Goal: Task Accomplishment & Management: Manage account settings

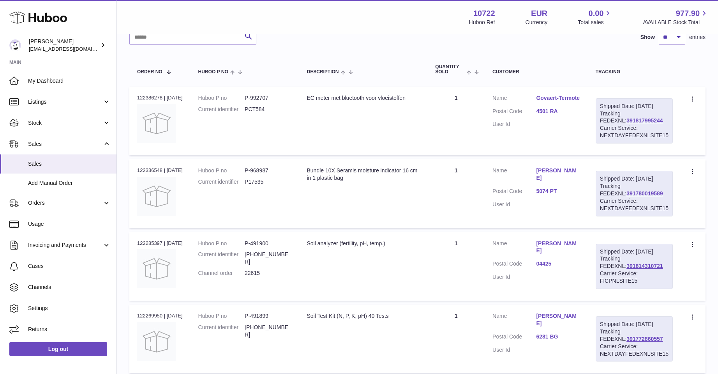
scroll to position [10, 0]
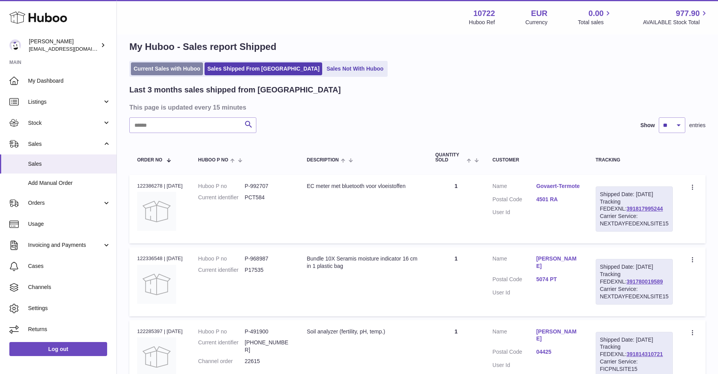
click at [163, 68] on link "Current Sales with Huboo" at bounding box center [167, 68] width 72 height 13
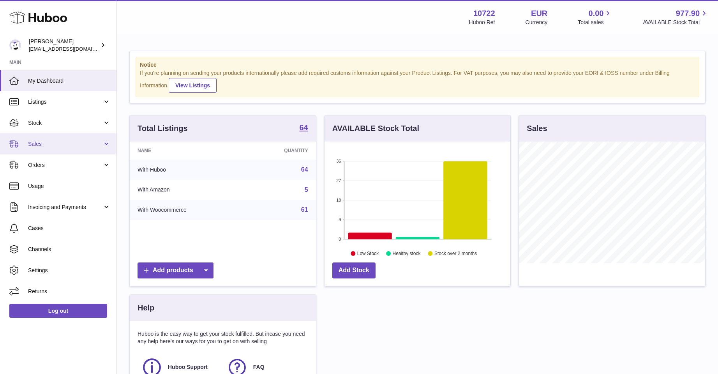
scroll to position [389686, 389621]
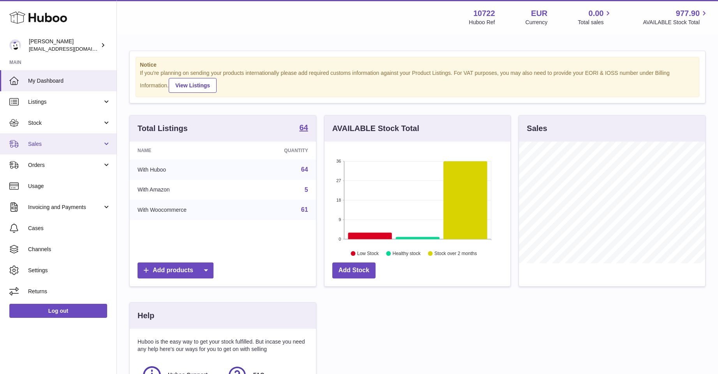
click at [30, 145] on span "Sales" at bounding box center [65, 143] width 74 height 7
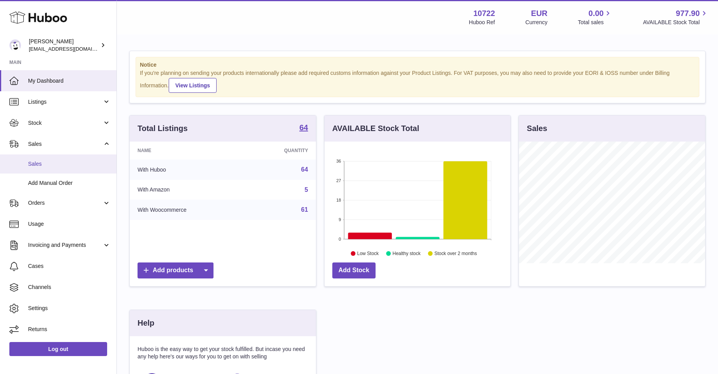
click at [39, 164] on span "Sales" at bounding box center [69, 163] width 83 height 7
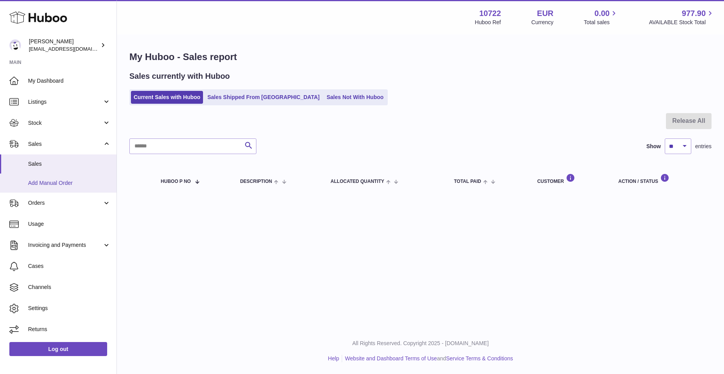
click span "Add Manual Order"
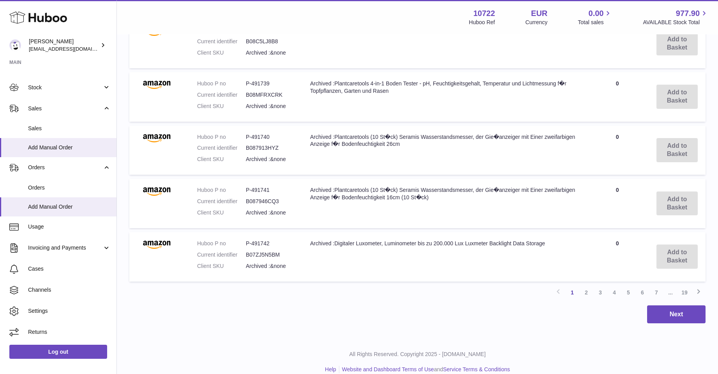
scroll to position [522, 0]
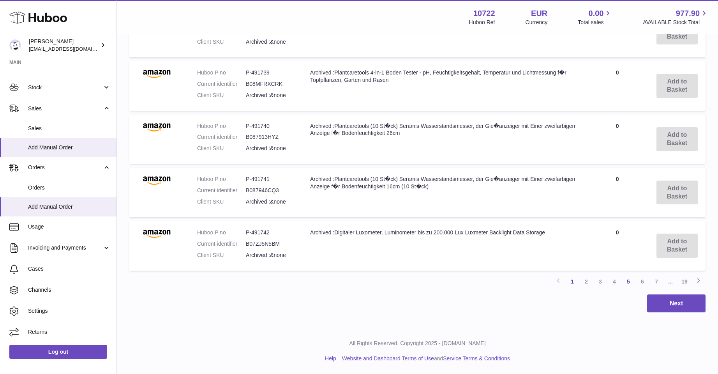
click at [626, 278] on link "5" at bounding box center [629, 281] width 14 height 14
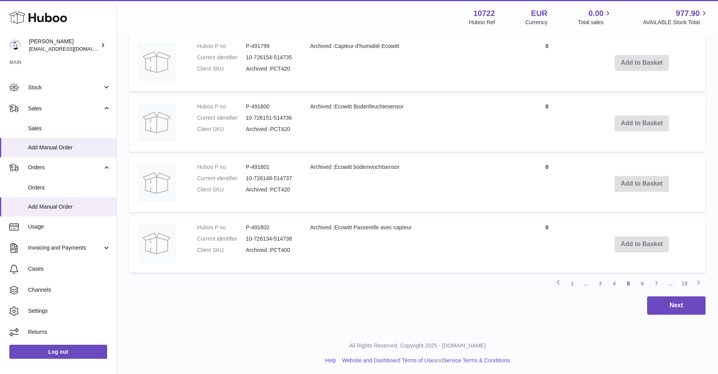
scroll to position [593, 0]
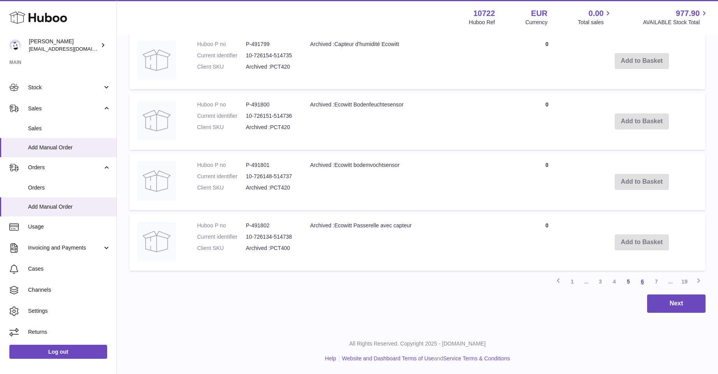
click at [642, 280] on link "6" at bounding box center [643, 281] width 14 height 14
click at [642, 279] on link "6" at bounding box center [643, 281] width 14 height 14
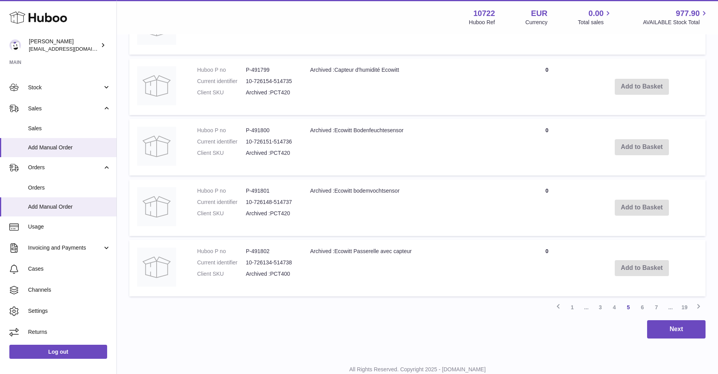
scroll to position [581, 0]
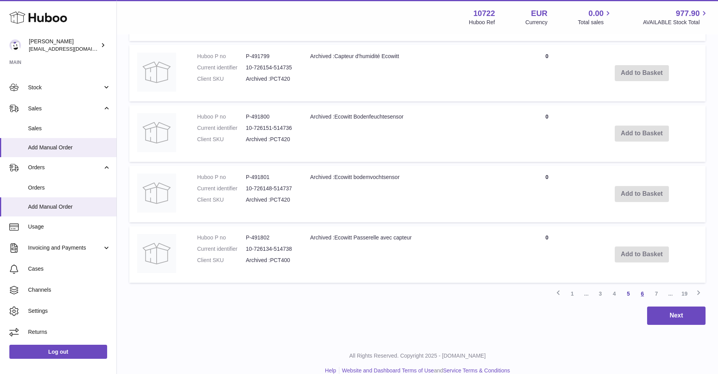
click at [642, 295] on link "6" at bounding box center [643, 294] width 14 height 14
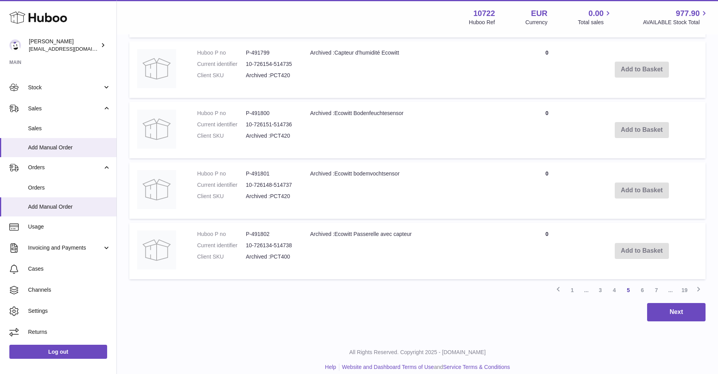
scroll to position [593, 0]
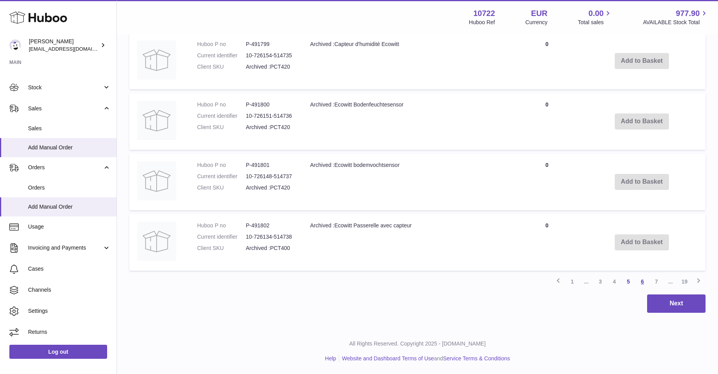
click at [641, 279] on link "6" at bounding box center [643, 281] width 14 height 14
click at [641, 278] on link "6" at bounding box center [643, 281] width 14 height 14
click at [644, 280] on link "6" at bounding box center [643, 281] width 14 height 14
click at [656, 279] on link "7" at bounding box center [657, 281] width 14 height 14
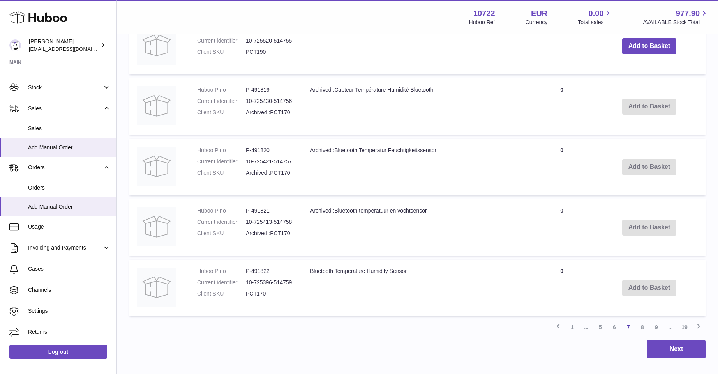
scroll to position [593, 0]
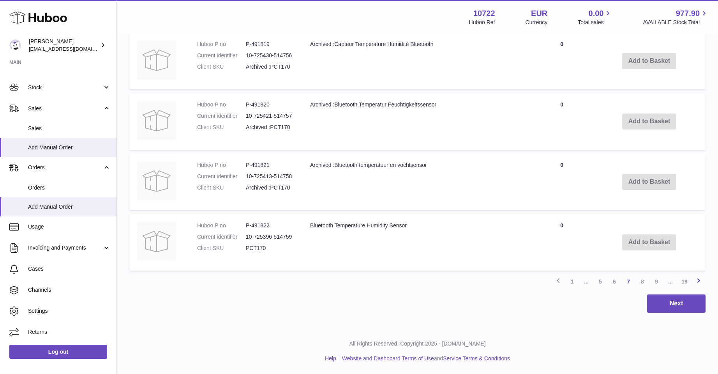
click at [699, 278] on icon at bounding box center [698, 281] width 9 height 10
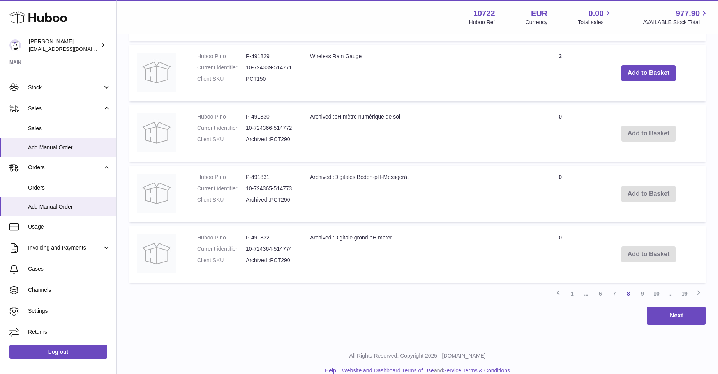
scroll to position [593, 0]
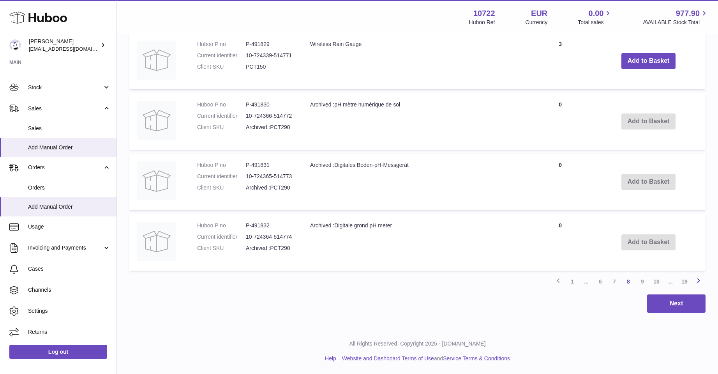
click at [700, 278] on icon at bounding box center [698, 281] width 9 height 10
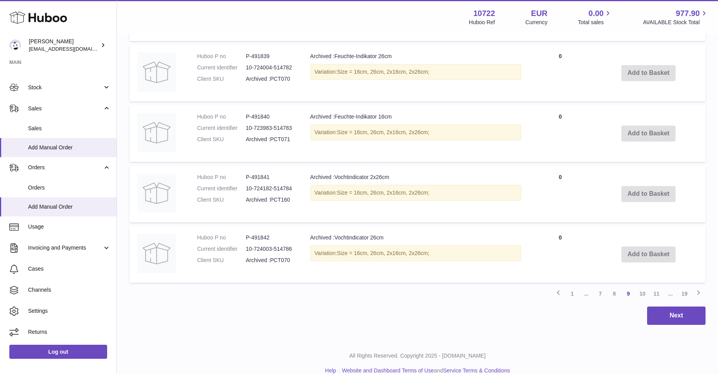
scroll to position [593, 0]
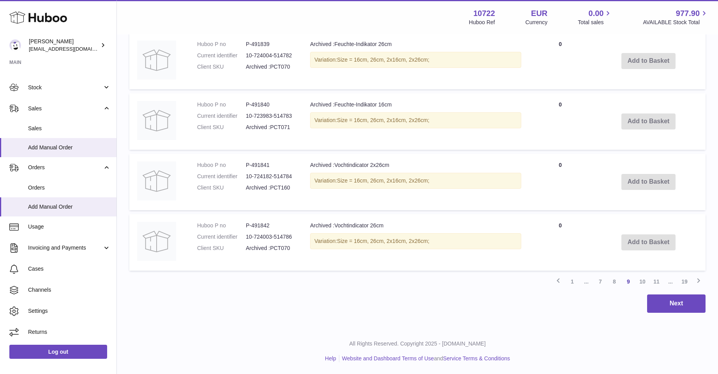
click at [697, 279] on icon at bounding box center [698, 281] width 9 height 10
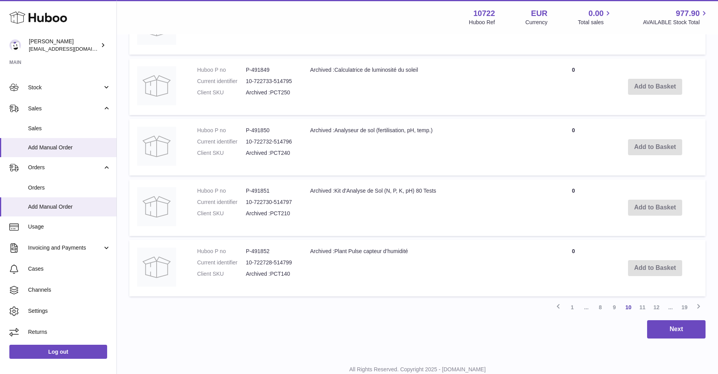
scroll to position [581, 0]
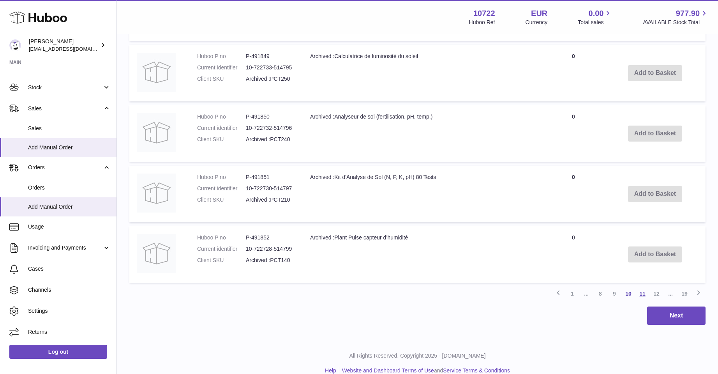
click at [642, 292] on link "11" at bounding box center [643, 294] width 14 height 14
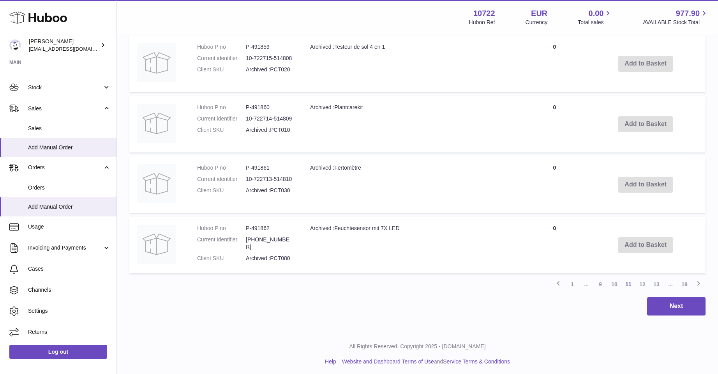
scroll to position [593, 0]
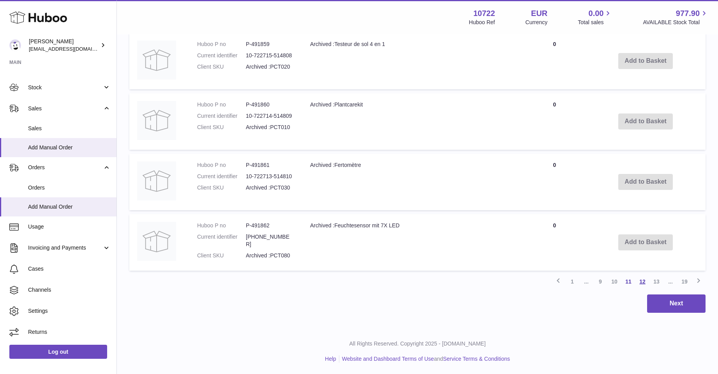
click at [640, 279] on link "12" at bounding box center [643, 281] width 14 height 14
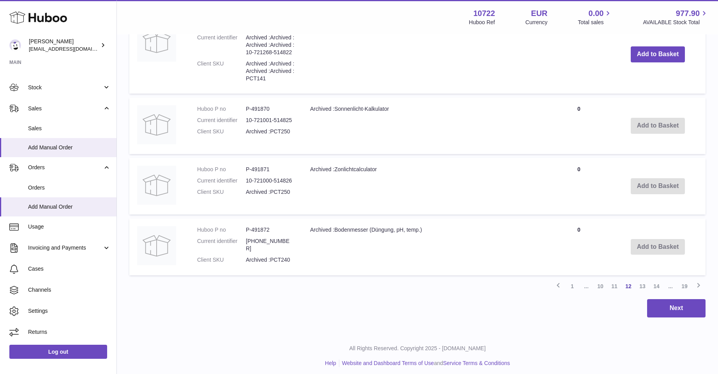
scroll to position [616, 0]
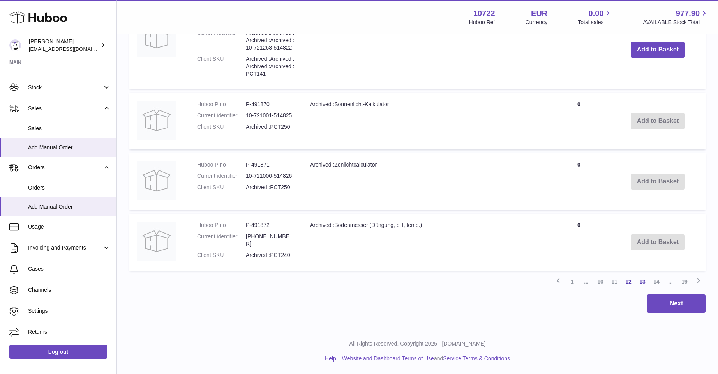
click at [644, 280] on link "13" at bounding box center [643, 281] width 14 height 14
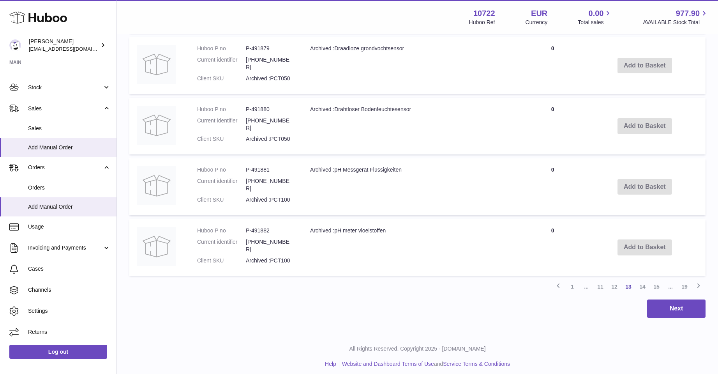
scroll to position [593, 0]
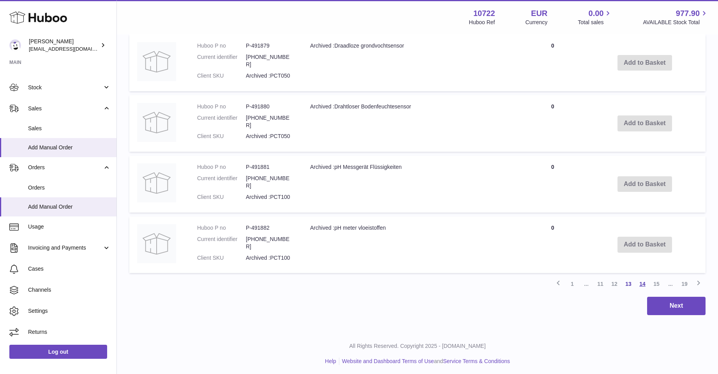
click at [645, 282] on link "14" at bounding box center [643, 284] width 14 height 14
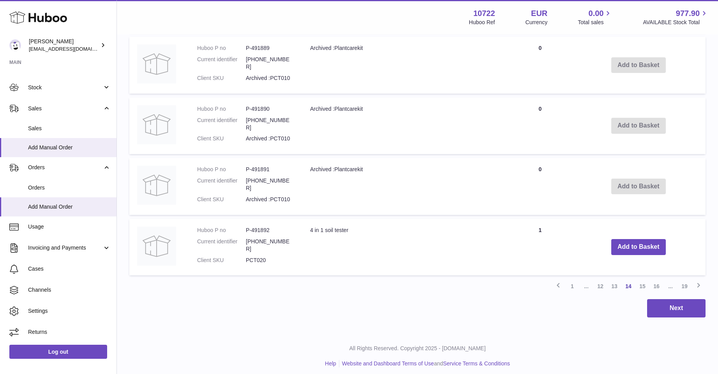
scroll to position [593, 0]
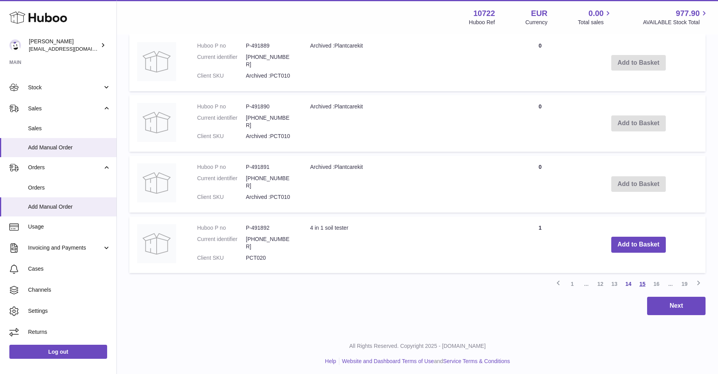
click at [646, 279] on link "15" at bounding box center [643, 284] width 14 height 14
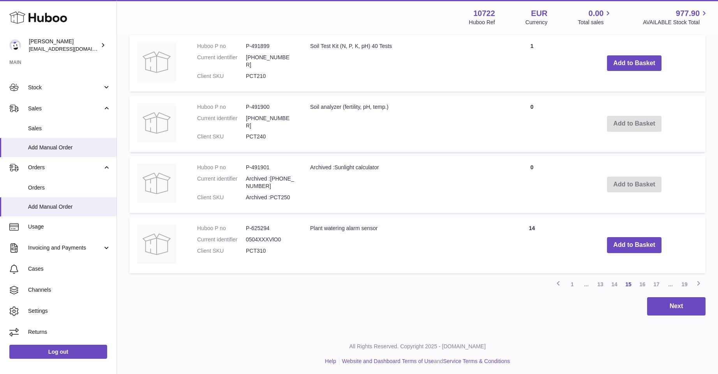
scroll to position [593, 0]
click at [644, 280] on link "16" at bounding box center [643, 283] width 14 height 14
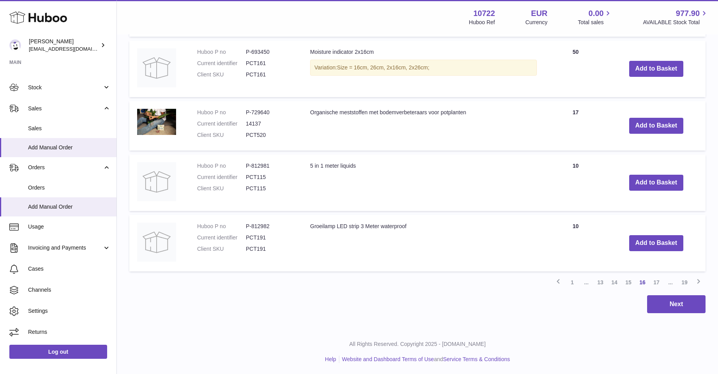
scroll to position [624, 0]
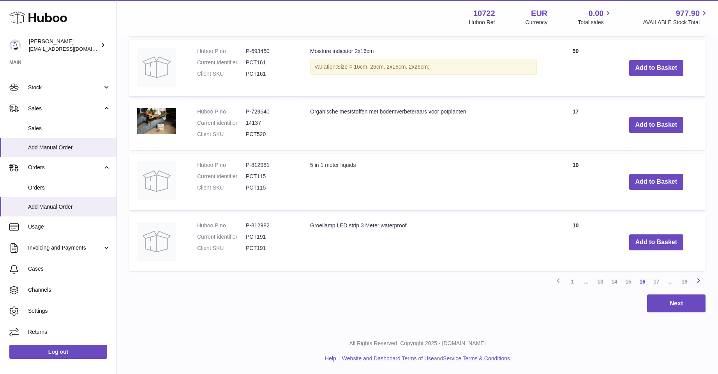
click at [699, 279] on icon at bounding box center [698, 281] width 9 height 10
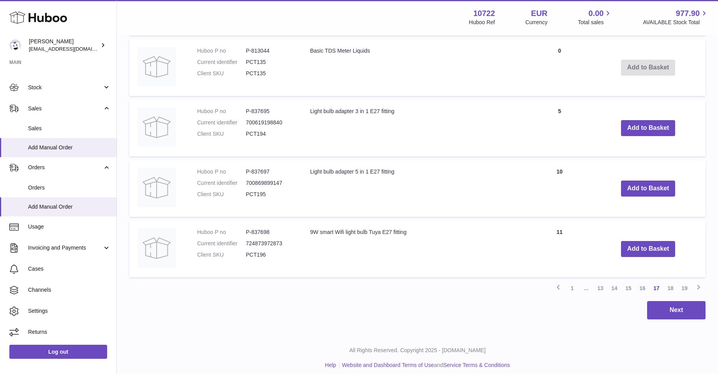
scroll to position [593, 0]
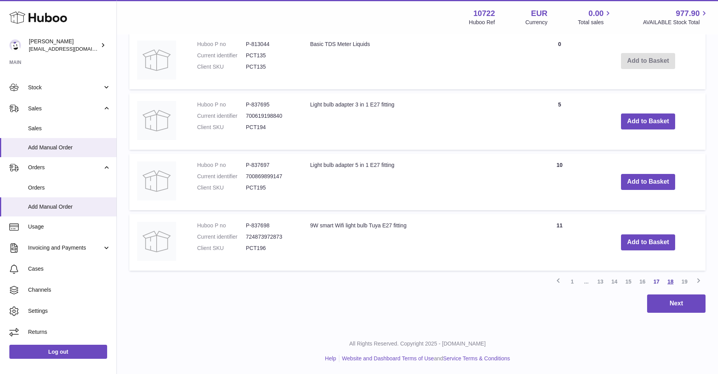
click at [670, 281] on link "18" at bounding box center [671, 281] width 14 height 14
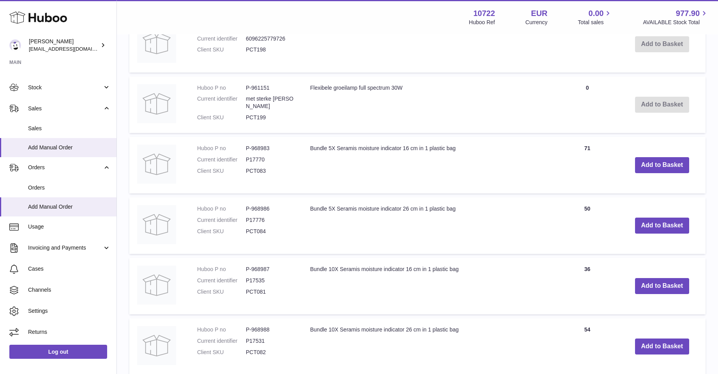
scroll to position [347, 0]
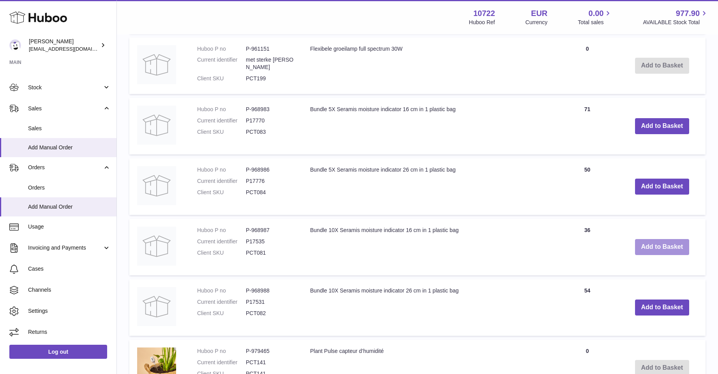
click at [665, 247] on button "Add to Basket" at bounding box center [662, 247] width 55 height 16
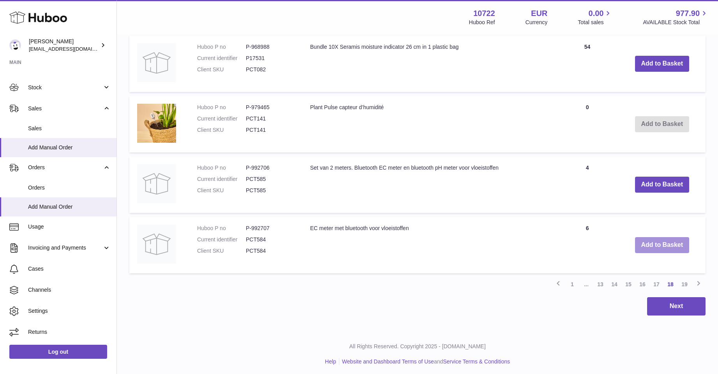
scroll to position [658, 0]
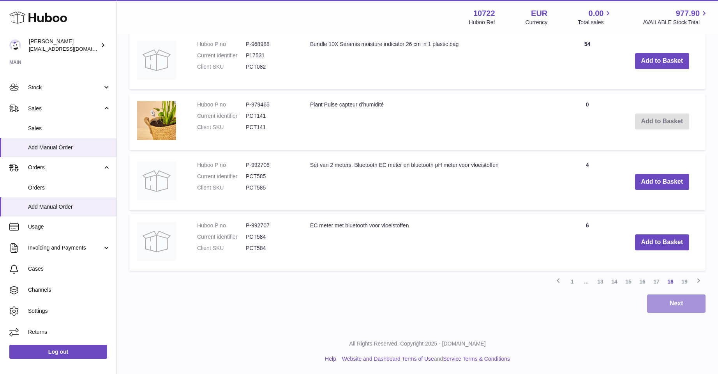
click at [659, 301] on button "Next" at bounding box center [676, 303] width 58 height 18
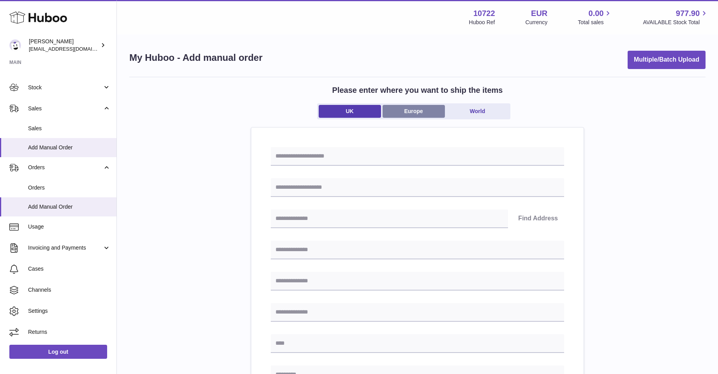
click at [417, 108] on link "Europe" at bounding box center [414, 111] width 62 height 13
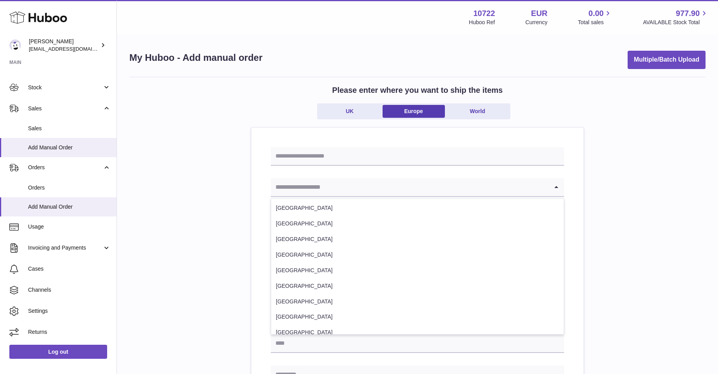
drag, startPoint x: 313, startPoint y: 188, endPoint x: 316, endPoint y: 184, distance: 5.0
click at [313, 188] on input "Search for option" at bounding box center [410, 187] width 278 height 18
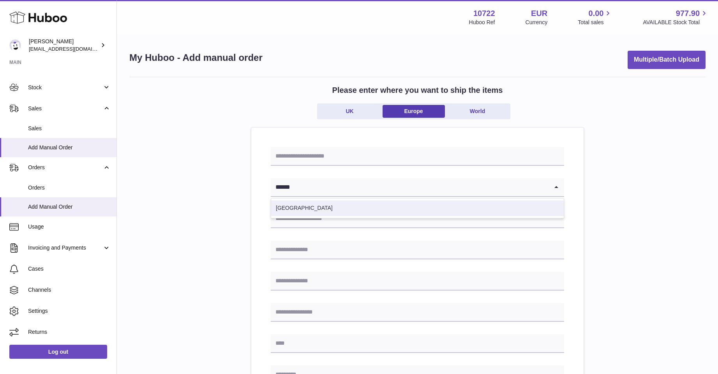
click at [300, 208] on li "Netherlands" at bounding box center [417, 208] width 293 height 16
type input "******"
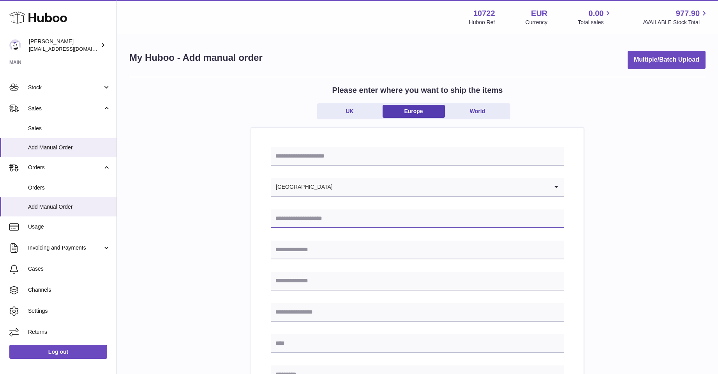
click at [297, 221] on input "text" at bounding box center [418, 218] width 294 height 19
type input "**********"
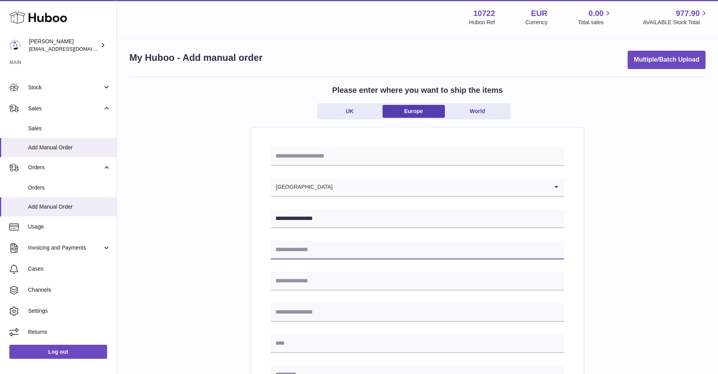
click at [304, 249] on input "text" at bounding box center [418, 250] width 294 height 19
type input "**********"
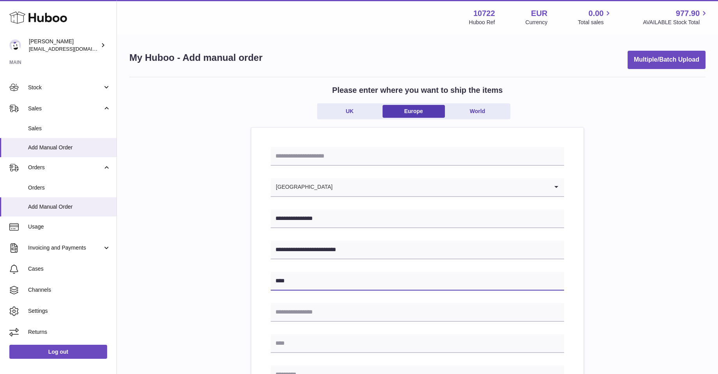
scroll to position [78, 0]
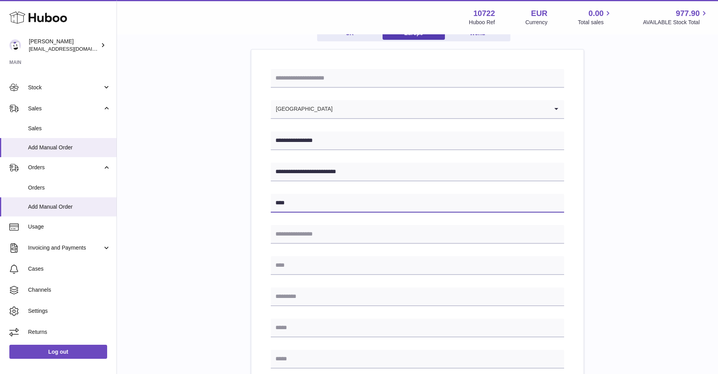
type input "****"
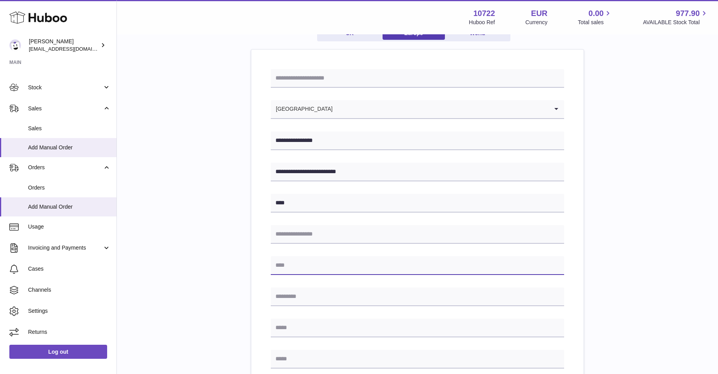
click at [292, 265] on input "text" at bounding box center [418, 265] width 294 height 19
type input "********"
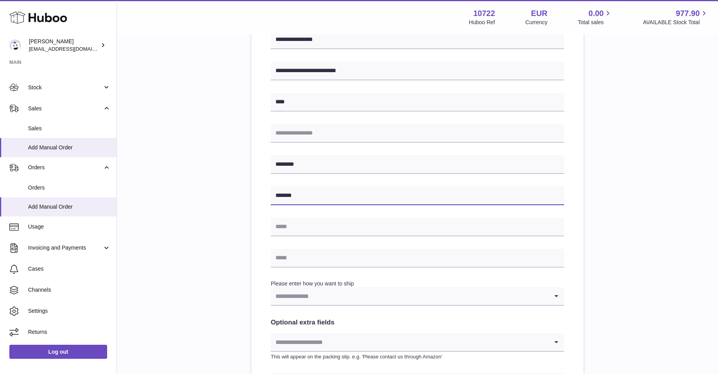
scroll to position [195, 0]
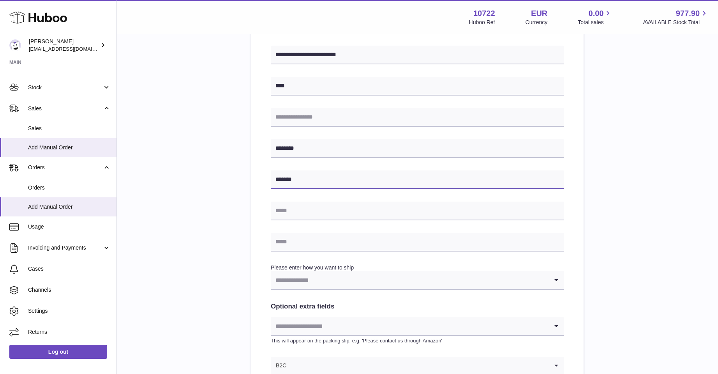
type input "*******"
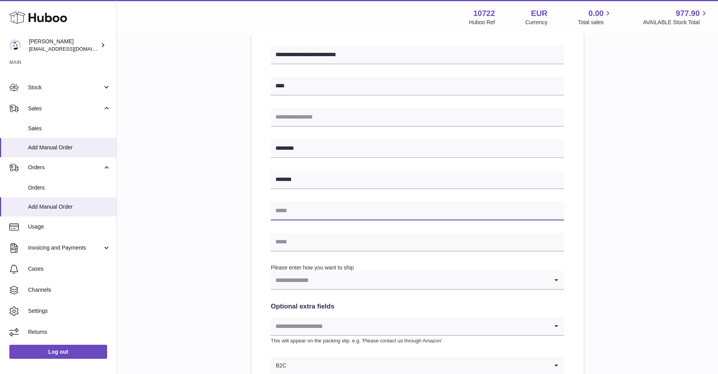
click at [295, 209] on input "text" at bounding box center [418, 211] width 294 height 19
type input "**********"
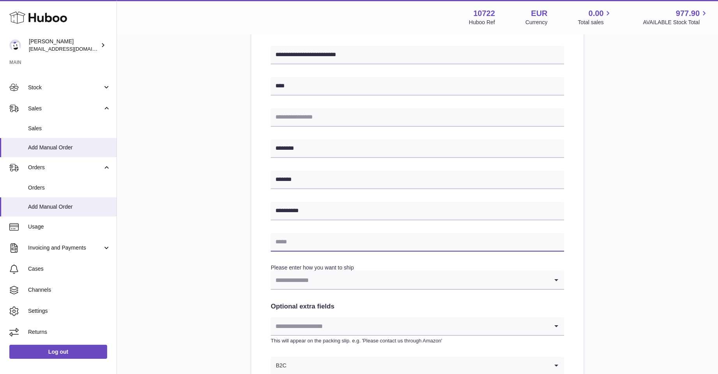
click at [289, 240] on input "text" at bounding box center [418, 242] width 294 height 19
type input "**********"
click at [556, 280] on icon "Search for option" at bounding box center [557, 280] width 16 height 18
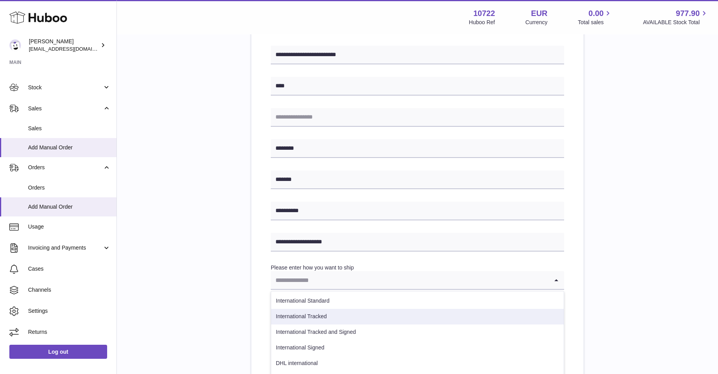
click at [283, 317] on li "International Tracked" at bounding box center [417, 317] width 293 height 16
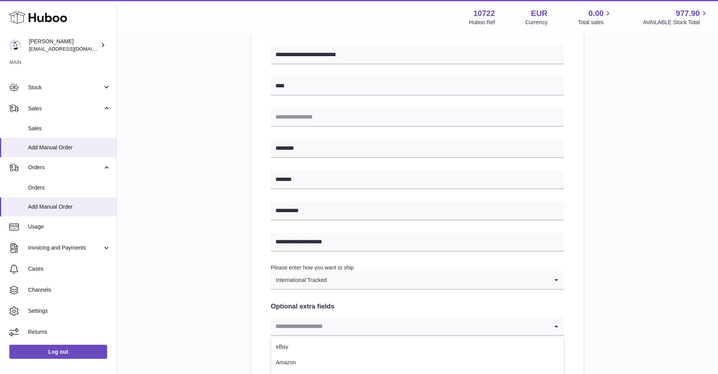
click at [288, 325] on input "Search for option" at bounding box center [410, 326] width 278 height 18
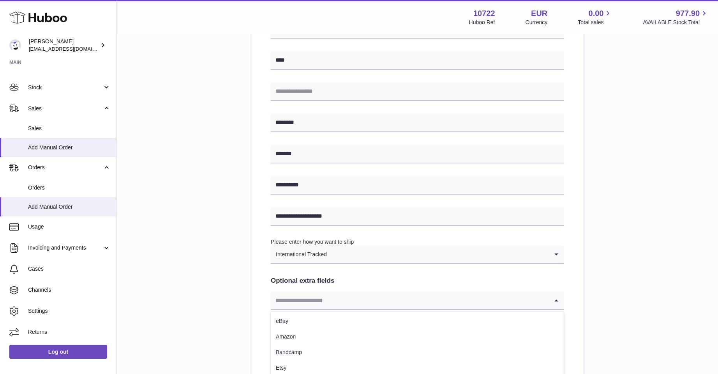
scroll to position [312, 0]
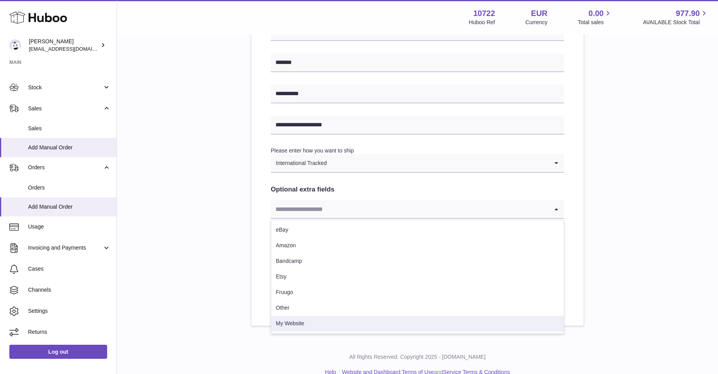
click at [297, 323] on li "My Website" at bounding box center [417, 324] width 293 height 16
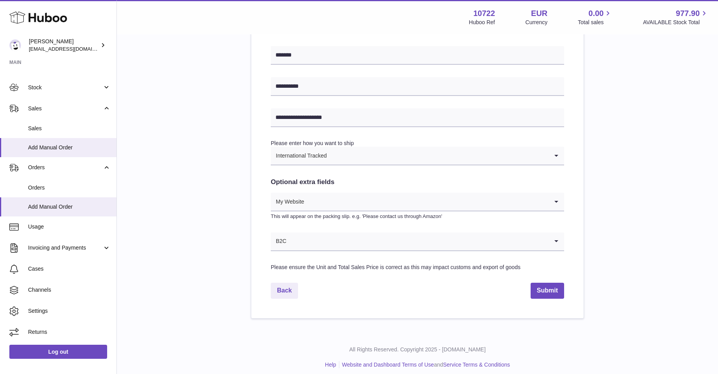
scroll to position [325, 0]
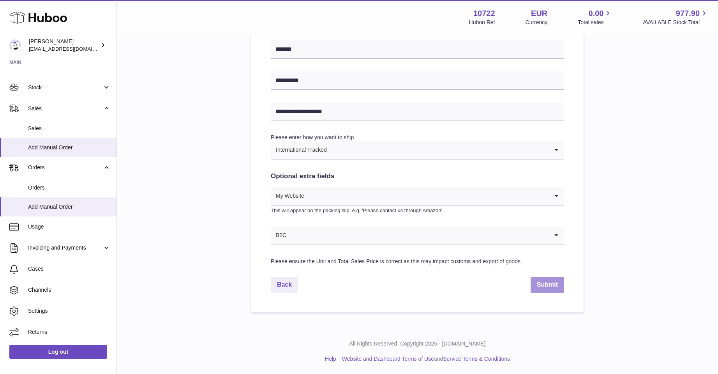
click at [542, 285] on button "Submit" at bounding box center [548, 285] width 34 height 16
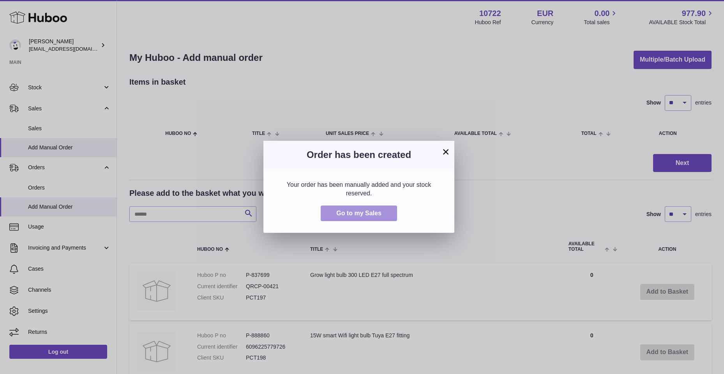
click at [333, 214] on button "Go to my Sales" at bounding box center [359, 213] width 76 height 16
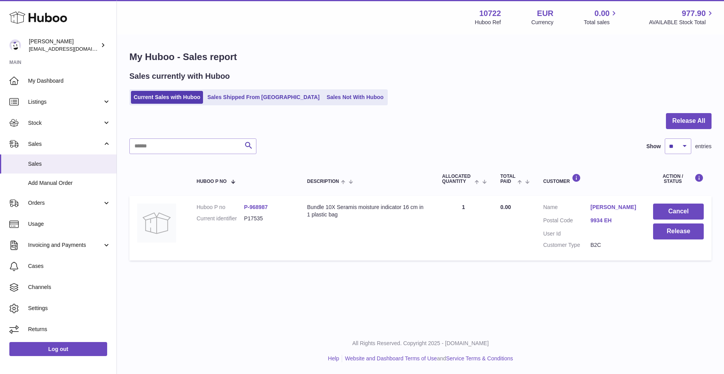
click at [600, 205] on link "[PERSON_NAME]" at bounding box center [614, 206] width 47 height 7
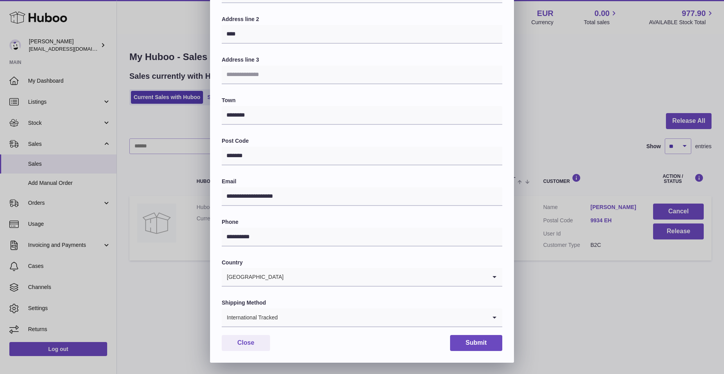
scroll to position [117, 0]
click at [462, 344] on button "Submit" at bounding box center [476, 342] width 52 height 16
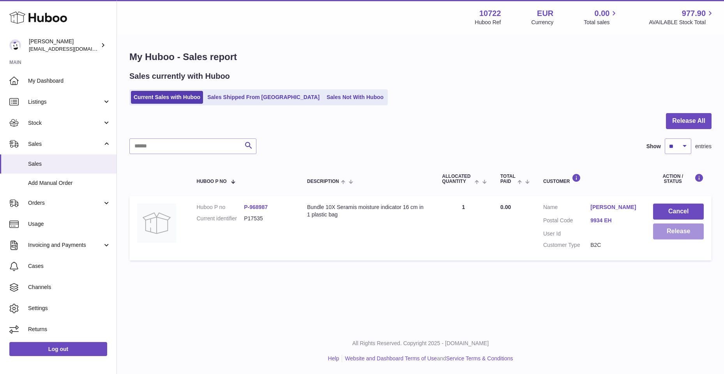
click at [679, 230] on button "Release" at bounding box center [678, 231] width 51 height 16
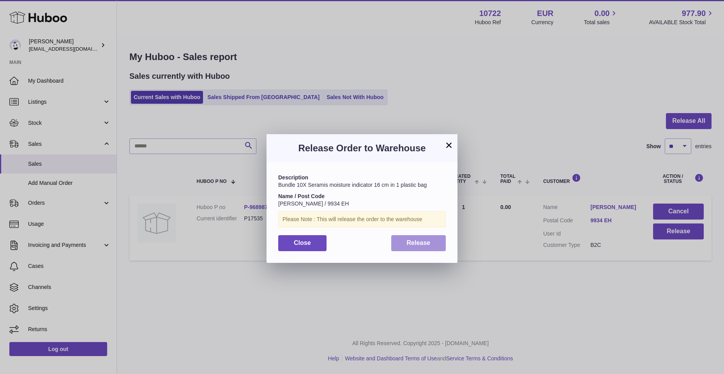
click at [410, 244] on span "Release" at bounding box center [419, 242] width 24 height 7
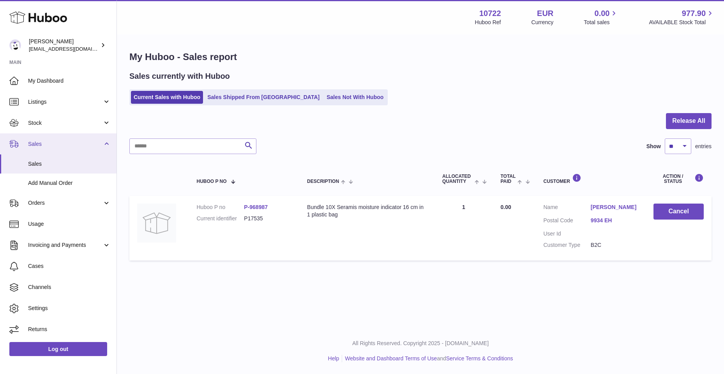
click at [42, 143] on span "Sales" at bounding box center [65, 143] width 74 height 7
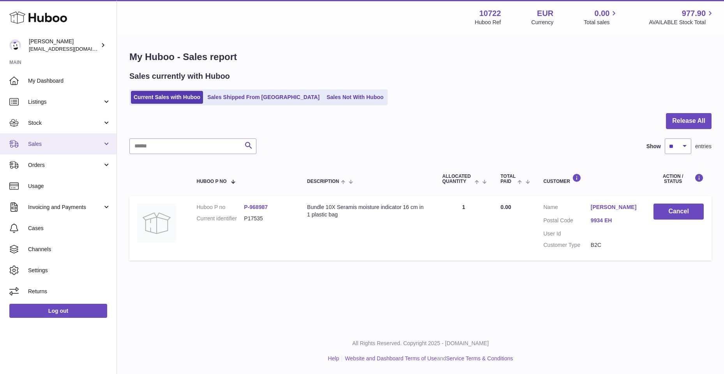
click at [42, 143] on span "Sales" at bounding box center [65, 143] width 74 height 7
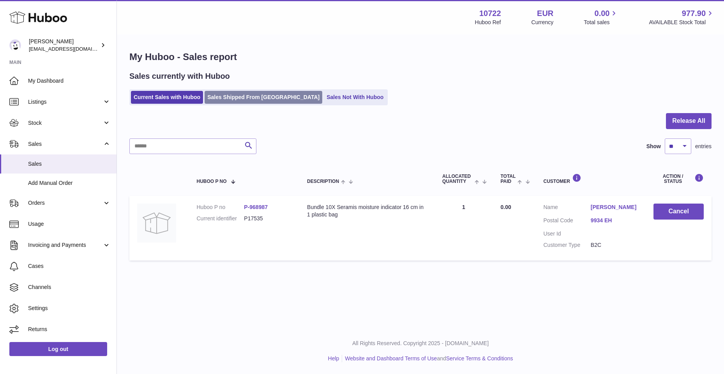
click at [239, 102] on link "Sales Shipped From Huboo" at bounding box center [264, 97] width 118 height 13
click at [239, 100] on link "Sales Shipped From Huboo" at bounding box center [264, 97] width 118 height 13
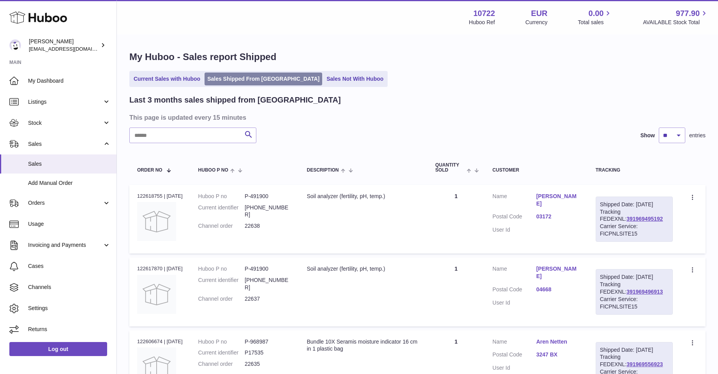
click at [224, 80] on link "Sales Shipped From [GEOGRAPHIC_DATA]" at bounding box center [264, 79] width 118 height 13
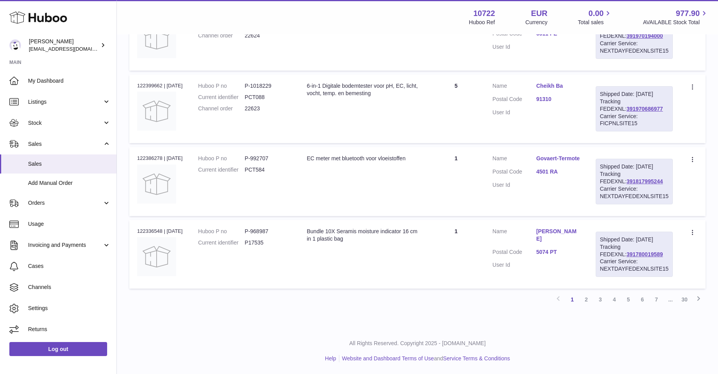
scroll to position [678, 0]
click at [585, 299] on link "2" at bounding box center [587, 299] width 14 height 14
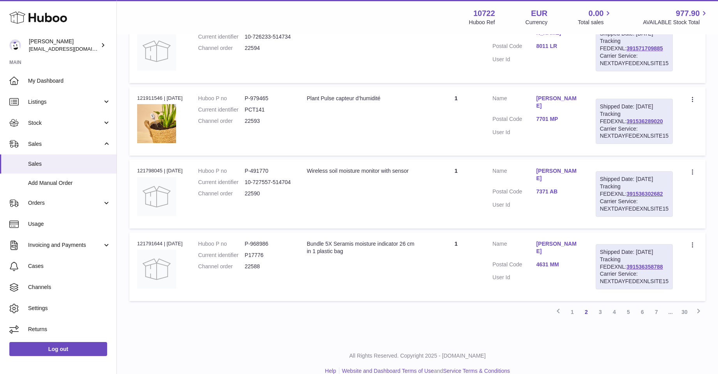
scroll to position [649, 0]
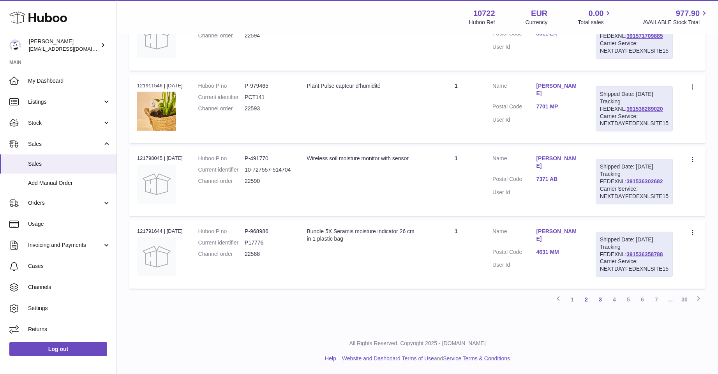
click at [598, 300] on link "3" at bounding box center [601, 299] width 14 height 14
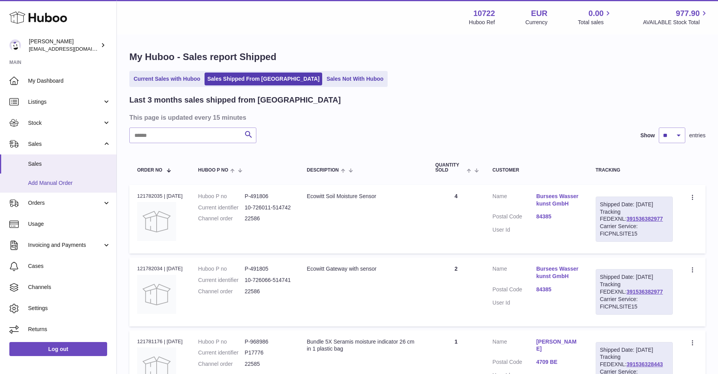
click at [44, 181] on span "Add Manual Order" at bounding box center [69, 182] width 83 height 7
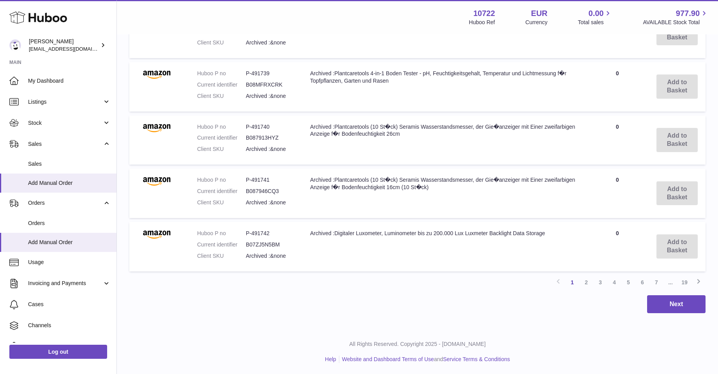
scroll to position [522, 0]
click at [685, 279] on link "19" at bounding box center [685, 281] width 14 height 14
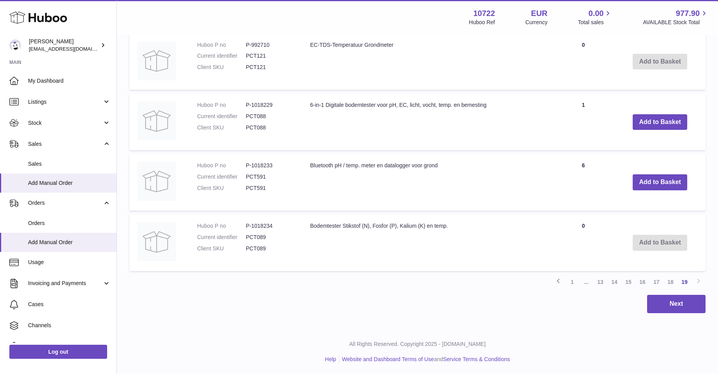
scroll to position [352, 0]
click at [557, 280] on icon at bounding box center [558, 280] width 9 height 10
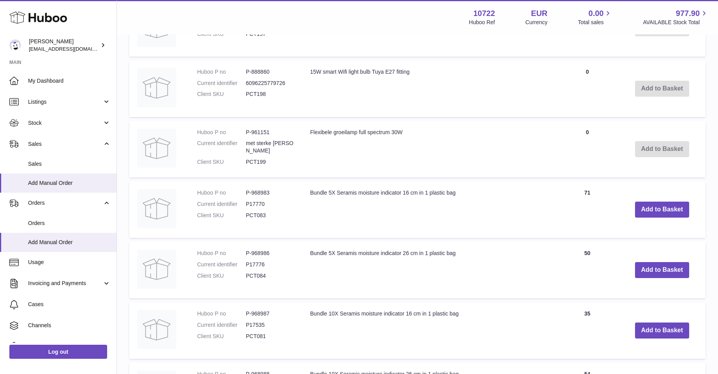
scroll to position [269, 0]
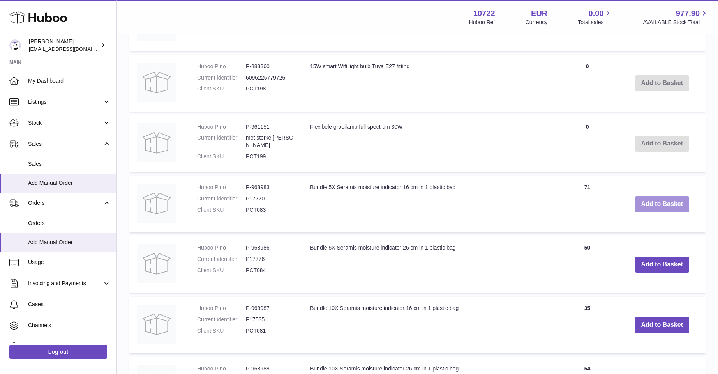
click at [659, 204] on button "Add to Basket" at bounding box center [662, 204] width 55 height 16
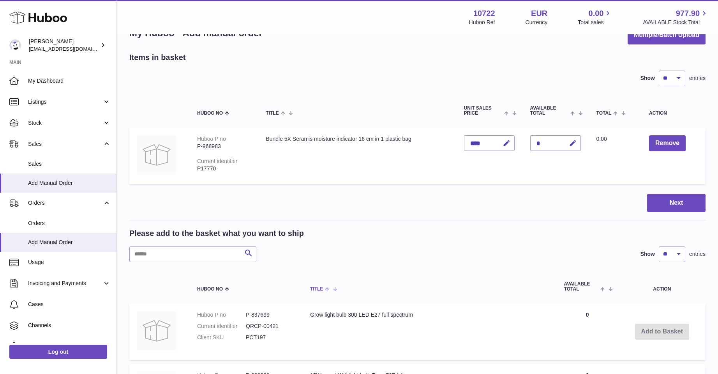
scroll to position [21, 0]
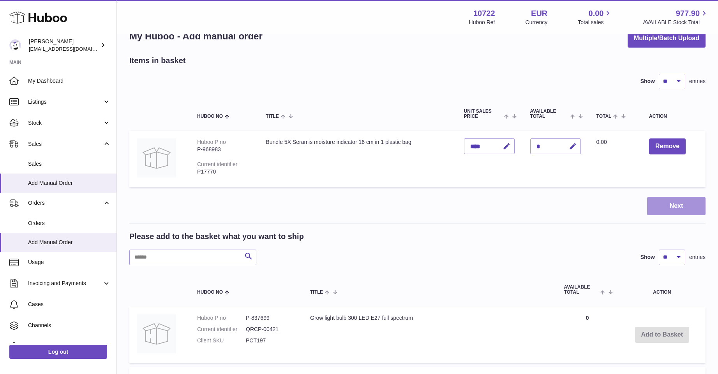
click at [672, 207] on button "Next" at bounding box center [676, 206] width 58 height 18
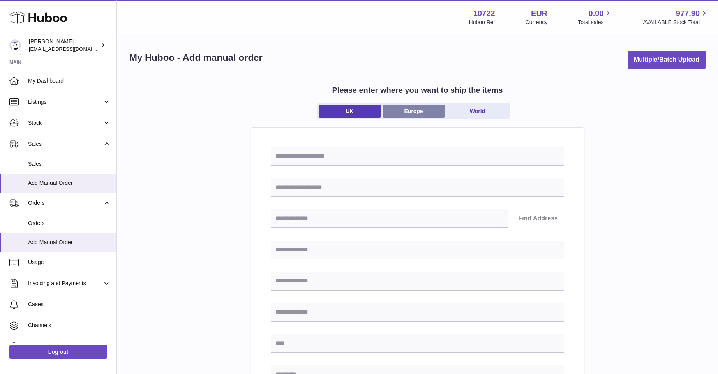
click at [409, 114] on link "Europe" at bounding box center [414, 111] width 62 height 13
click at [302, 184] on input "Search for option" at bounding box center [410, 187] width 278 height 18
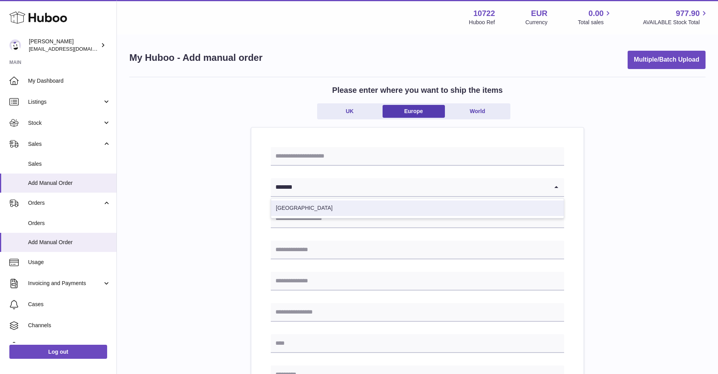
click at [309, 208] on li "[GEOGRAPHIC_DATA]" at bounding box center [417, 208] width 293 height 16
type input "*******"
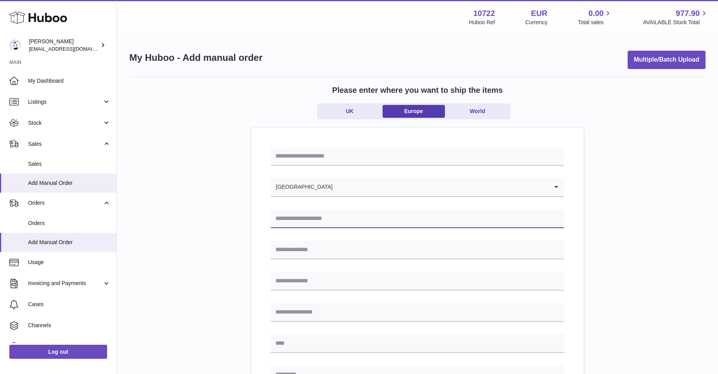
click at [302, 216] on input "text" at bounding box center [418, 218] width 294 height 19
type input "**********"
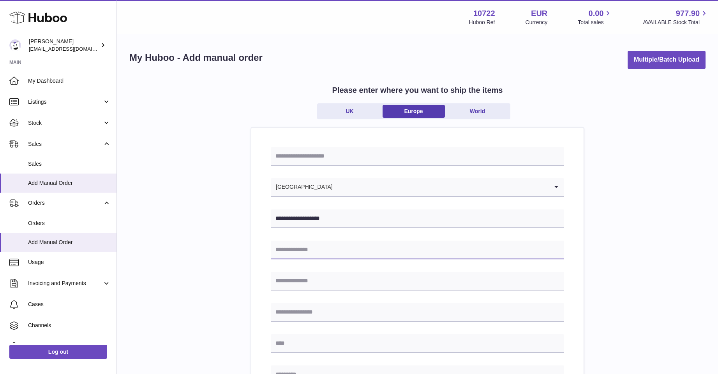
click at [276, 249] on input "text" at bounding box center [418, 250] width 294 height 19
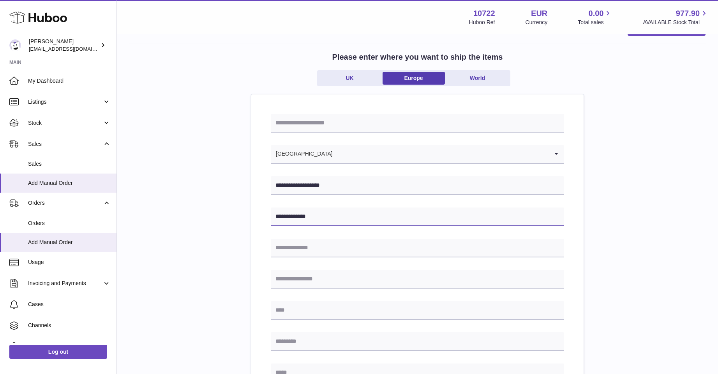
scroll to position [78, 0]
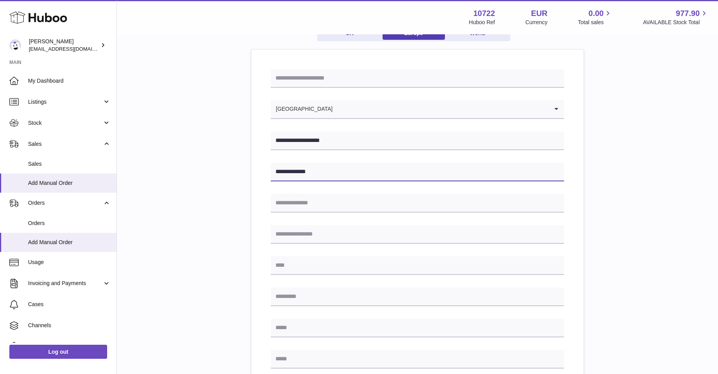
type input "**********"
click at [286, 296] on input "text" at bounding box center [418, 296] width 294 height 19
type input "*******"
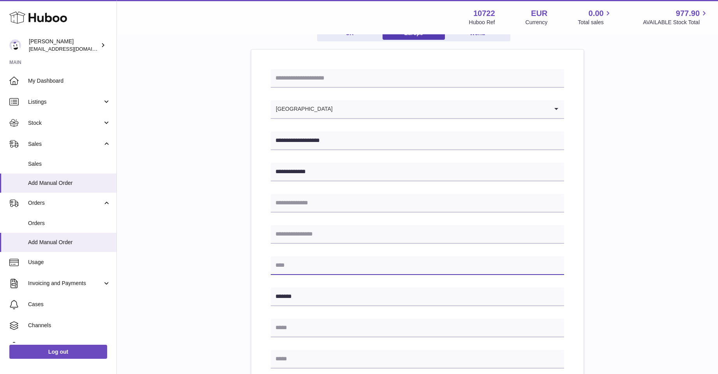
click at [294, 269] on input "text" at bounding box center [418, 265] width 294 height 19
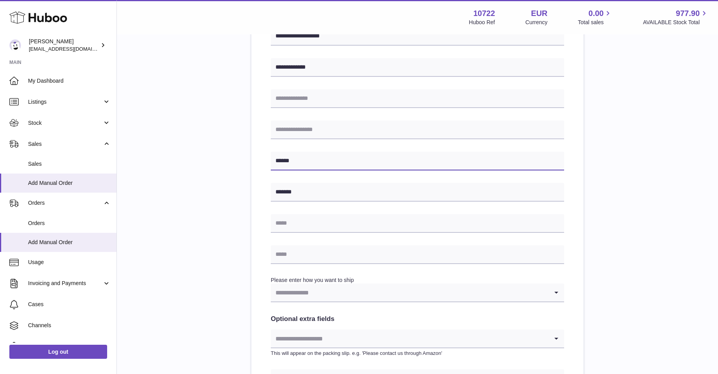
scroll to position [195, 0]
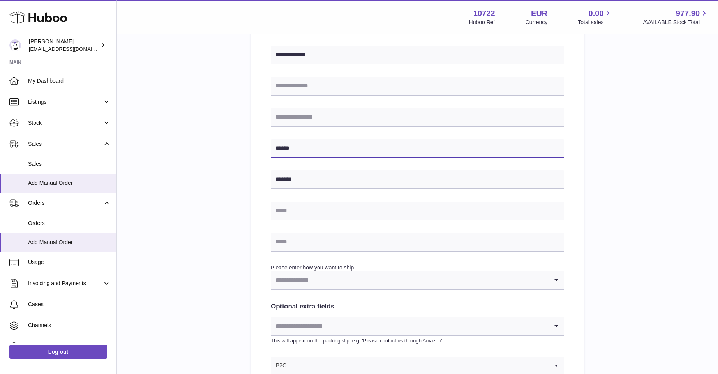
type input "******"
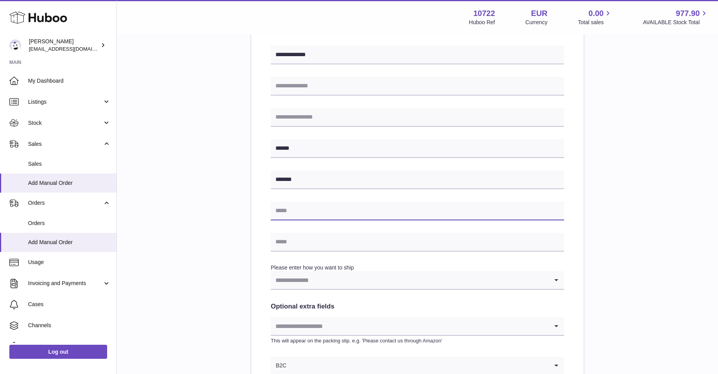
click at [322, 210] on input "text" at bounding box center [418, 211] width 294 height 19
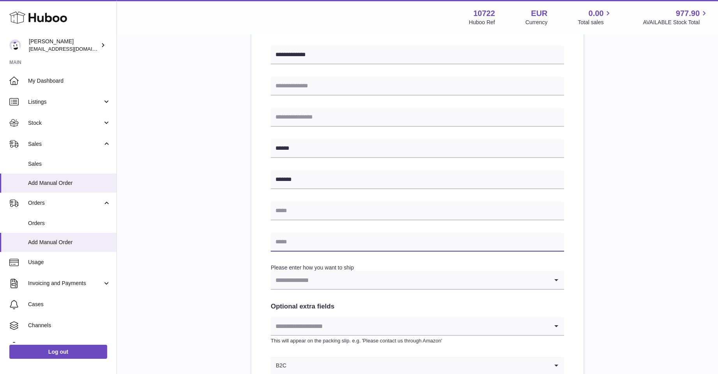
click at [298, 244] on input "text" at bounding box center [418, 242] width 294 height 19
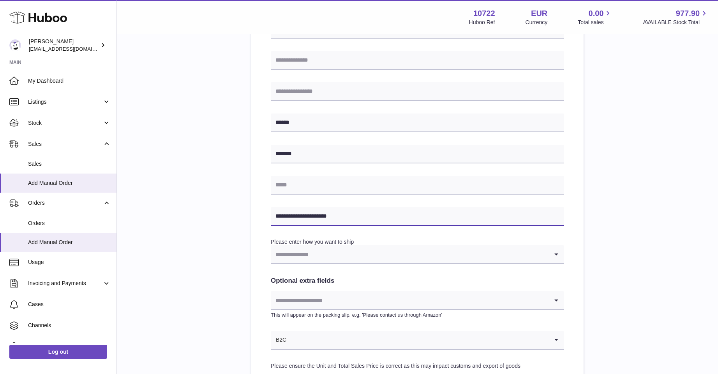
scroll to position [234, 0]
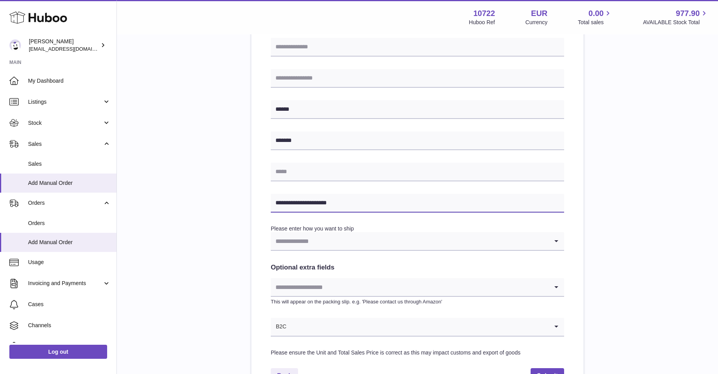
type input "**********"
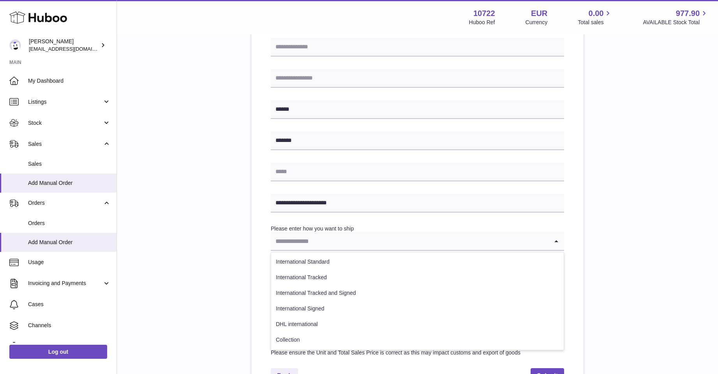
click at [553, 240] on icon "Search for option" at bounding box center [557, 241] width 16 height 18
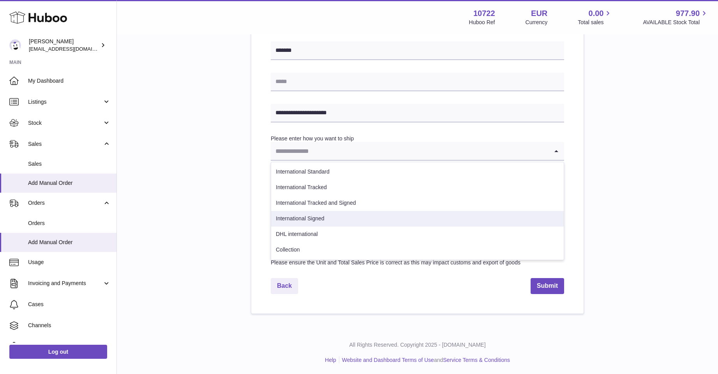
scroll to position [325, 0]
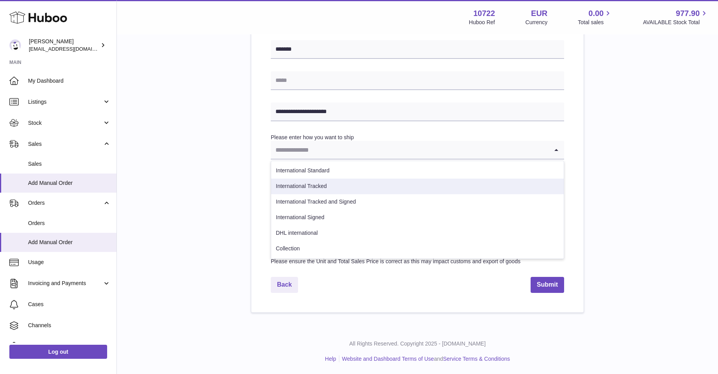
click at [302, 182] on li "International Tracked" at bounding box center [417, 187] width 293 height 16
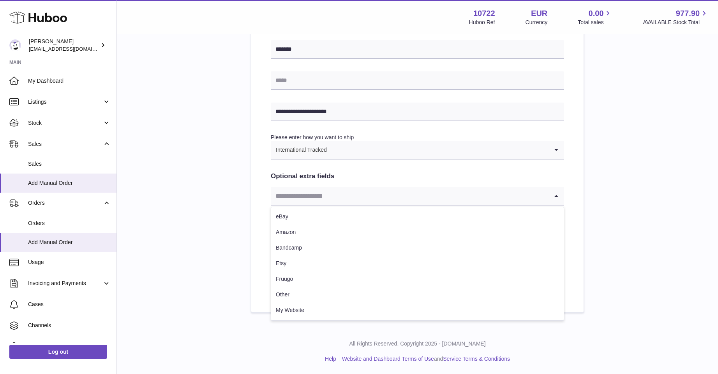
click at [553, 198] on icon "Search for option" at bounding box center [557, 196] width 16 height 18
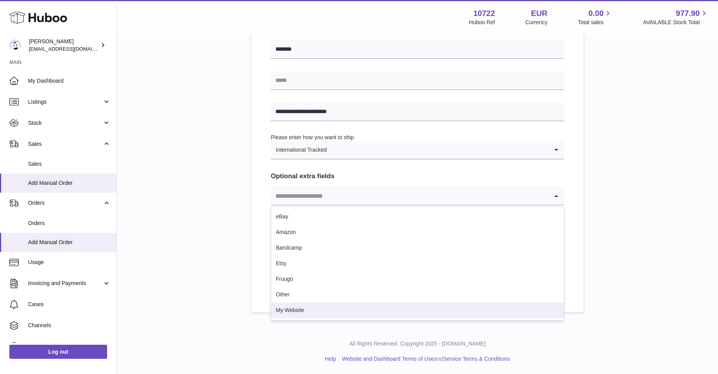
click at [292, 308] on li "My Website" at bounding box center [417, 310] width 293 height 16
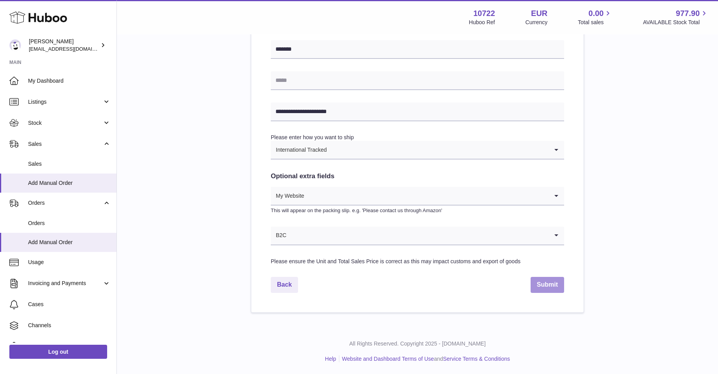
click at [548, 284] on button "Submit" at bounding box center [548, 285] width 34 height 16
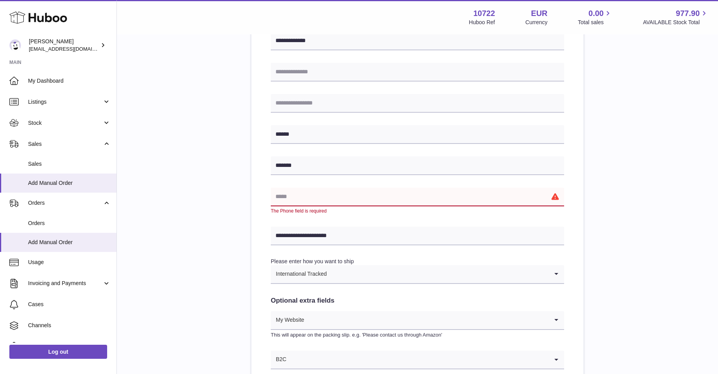
scroll to position [208, 0]
drag, startPoint x: 288, startPoint y: 199, endPoint x: 292, endPoint y: 196, distance: 4.2
click at [288, 199] on input "text" at bounding box center [418, 197] width 294 height 19
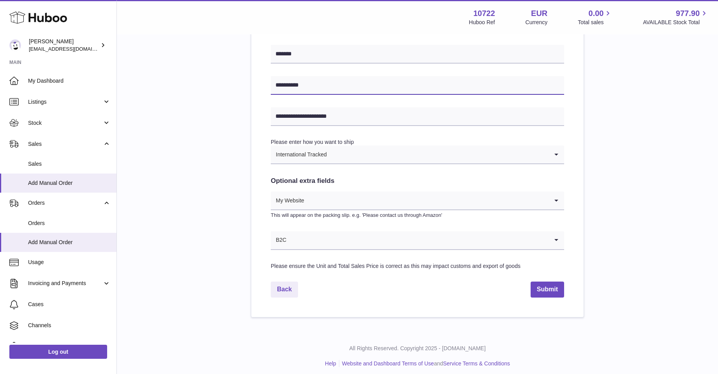
scroll to position [325, 0]
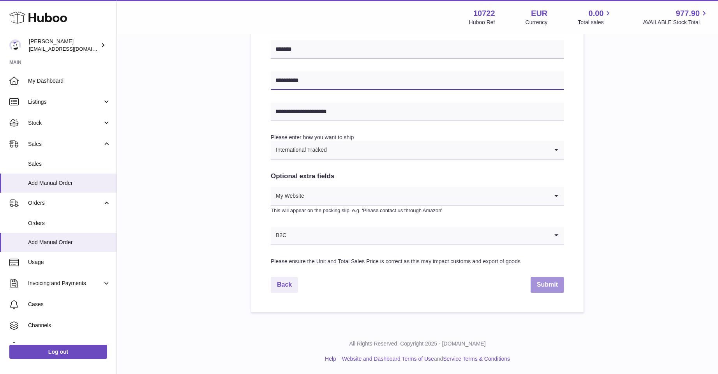
type input "**********"
click at [544, 287] on button "Submit" at bounding box center [548, 285] width 34 height 16
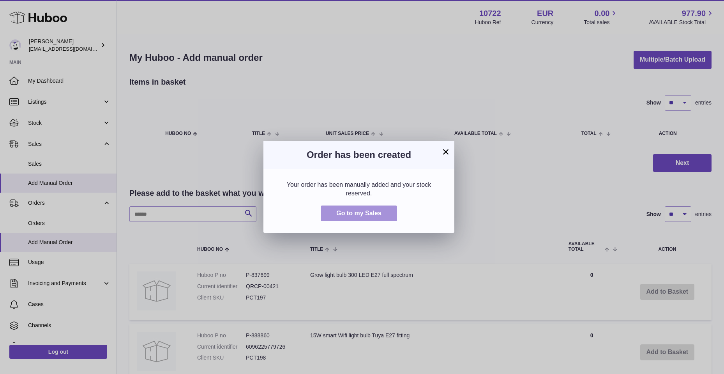
click at [351, 212] on span "Go to my Sales" at bounding box center [358, 213] width 45 height 7
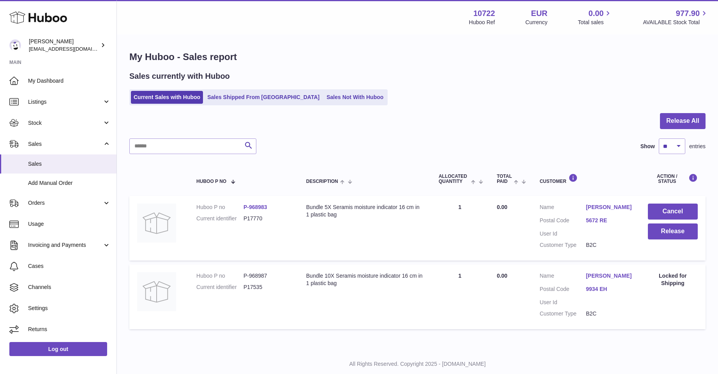
click at [607, 207] on link "[PERSON_NAME]" at bounding box center [609, 206] width 46 height 7
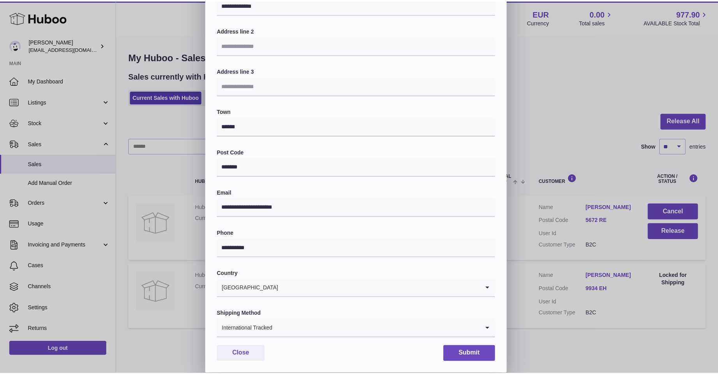
scroll to position [117, 0]
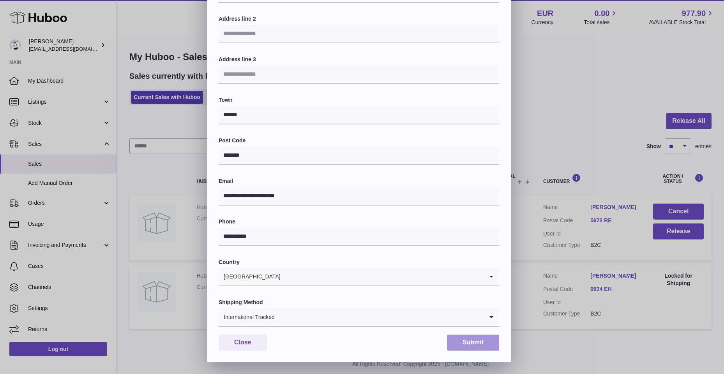
click at [469, 338] on button "Submit" at bounding box center [473, 342] width 52 height 16
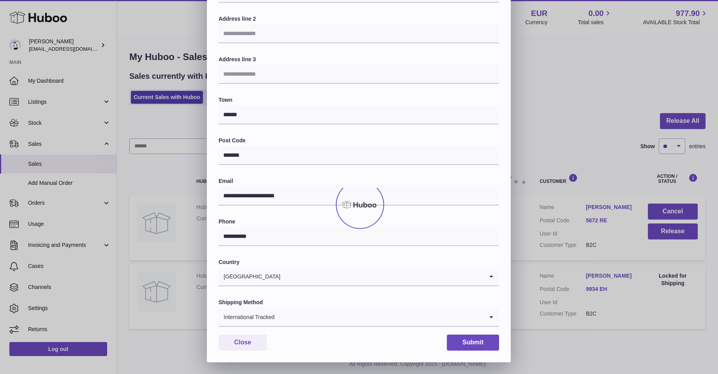
scroll to position [0, 0]
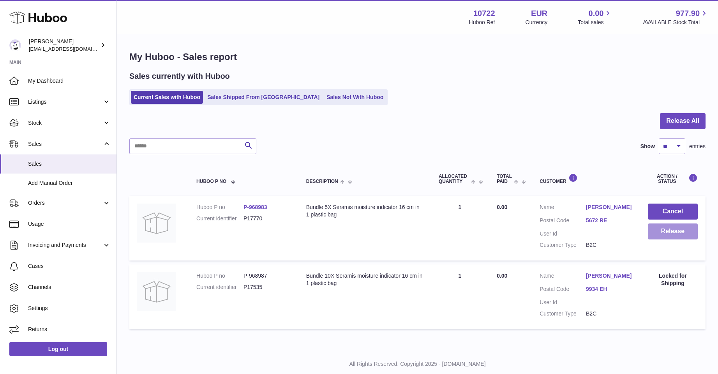
click at [657, 232] on button "Release" at bounding box center [673, 231] width 50 height 16
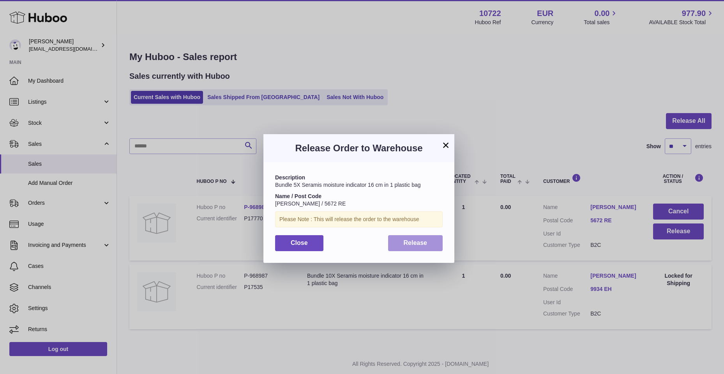
click at [424, 244] on span "Release" at bounding box center [416, 242] width 24 height 7
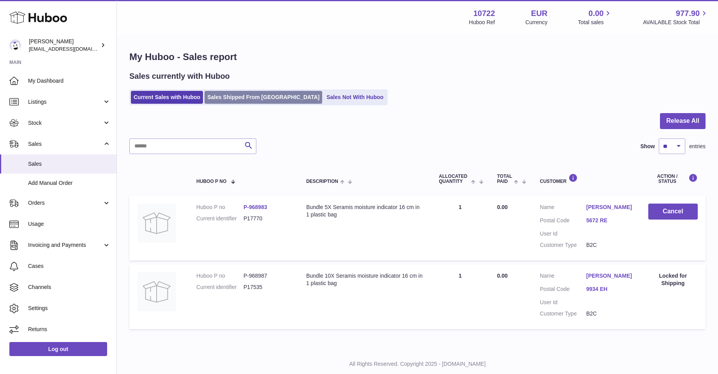
click at [225, 97] on link "Sales Shipped From [GEOGRAPHIC_DATA]" at bounding box center [264, 97] width 118 height 13
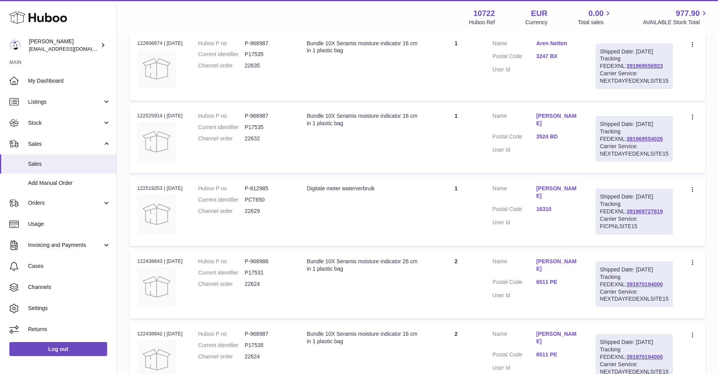
scroll to position [312, 0]
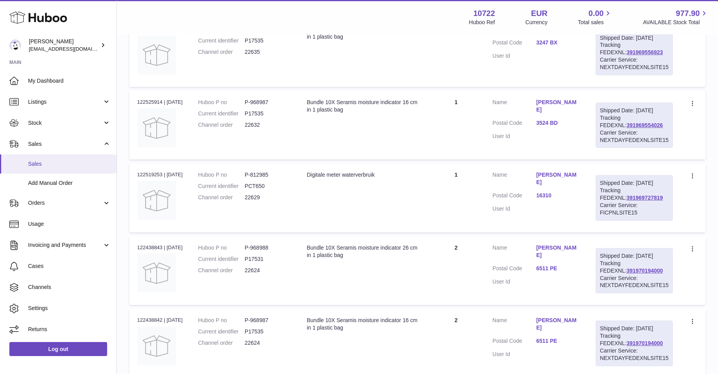
click at [31, 164] on span "Sales" at bounding box center [69, 163] width 83 height 7
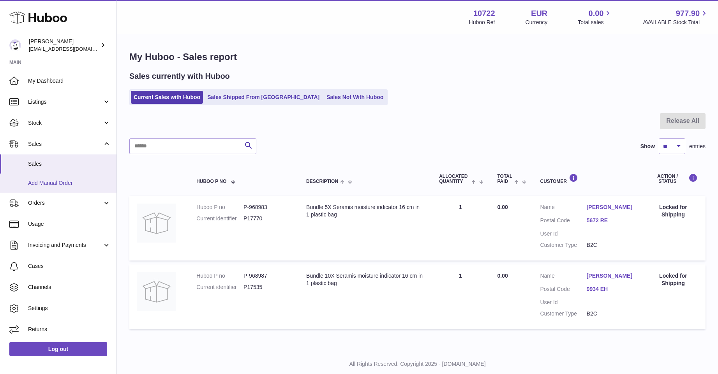
click at [55, 183] on span "Add Manual Order" at bounding box center [69, 182] width 83 height 7
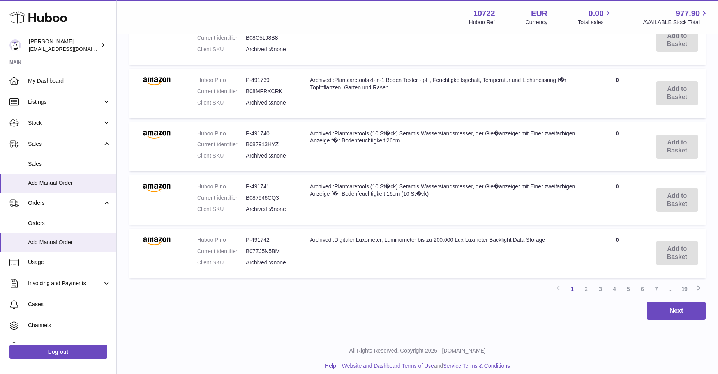
scroll to position [522, 0]
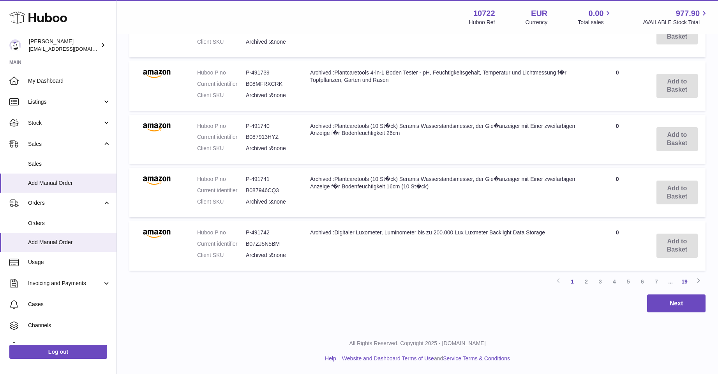
click at [685, 281] on link "19" at bounding box center [685, 281] width 14 height 14
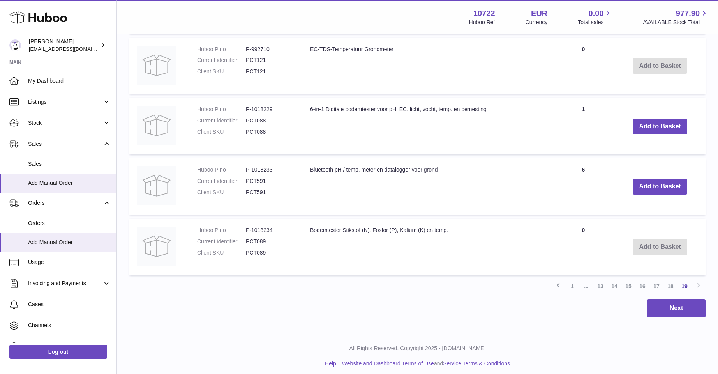
scroll to position [352, 0]
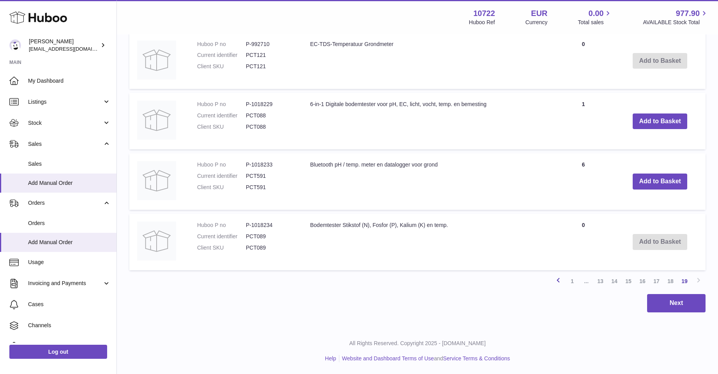
click at [557, 278] on icon at bounding box center [558, 280] width 9 height 10
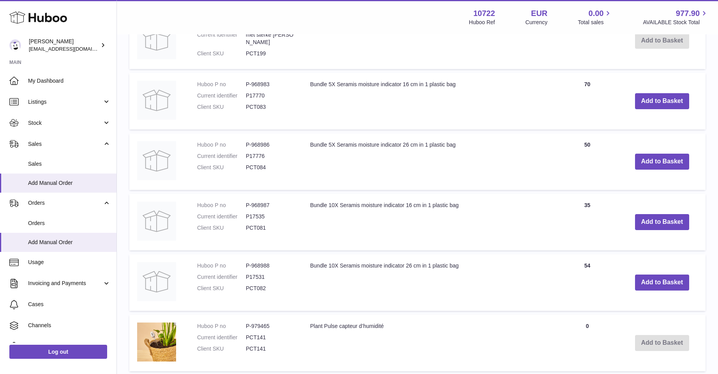
scroll to position [347, 0]
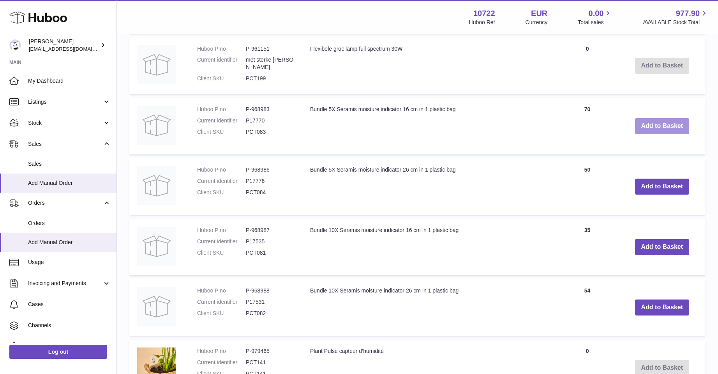
click at [667, 126] on button "Add to Basket" at bounding box center [662, 126] width 55 height 16
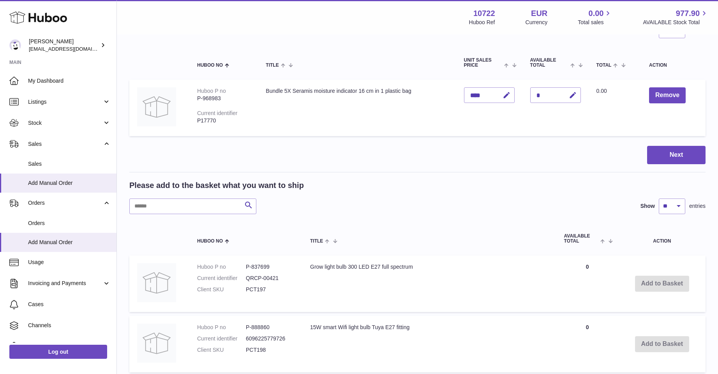
scroll to position [21, 0]
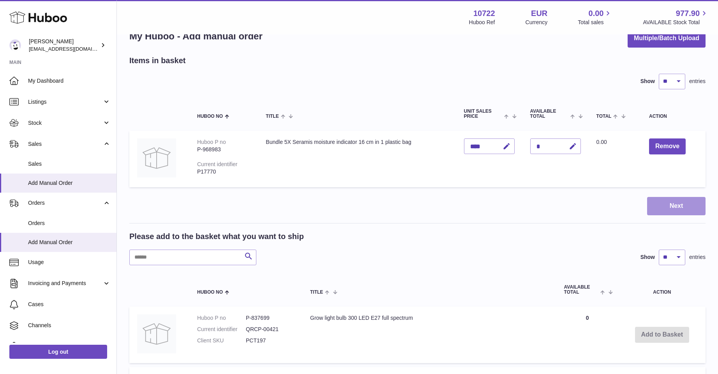
click at [658, 206] on button "Next" at bounding box center [676, 206] width 58 height 18
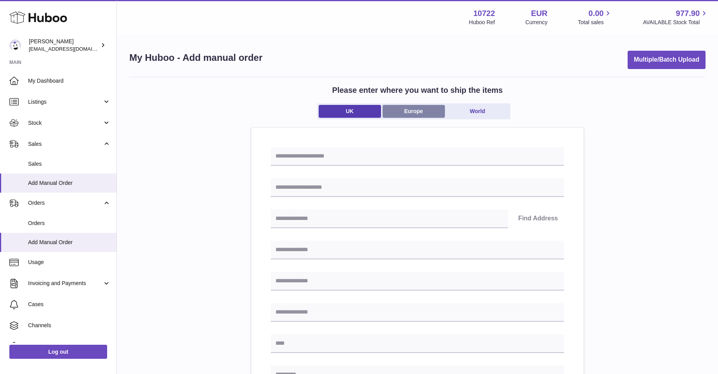
click at [405, 106] on link "Europe" at bounding box center [414, 111] width 62 height 13
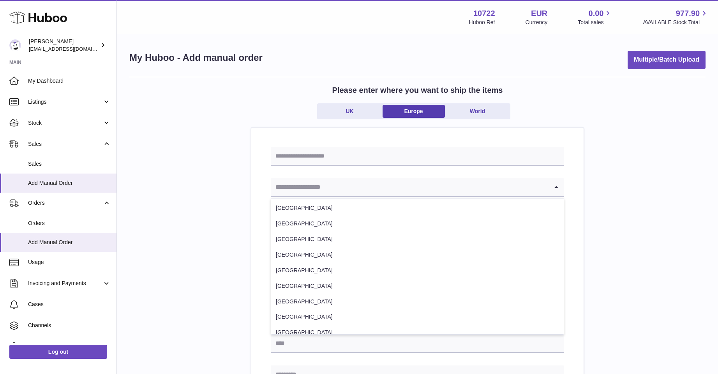
click at [296, 186] on input "Search for option" at bounding box center [410, 187] width 278 height 18
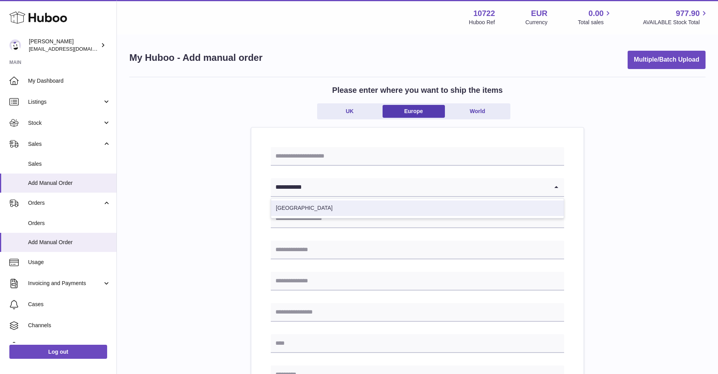
click at [299, 208] on li "[GEOGRAPHIC_DATA]" at bounding box center [417, 208] width 293 height 16
type input "**********"
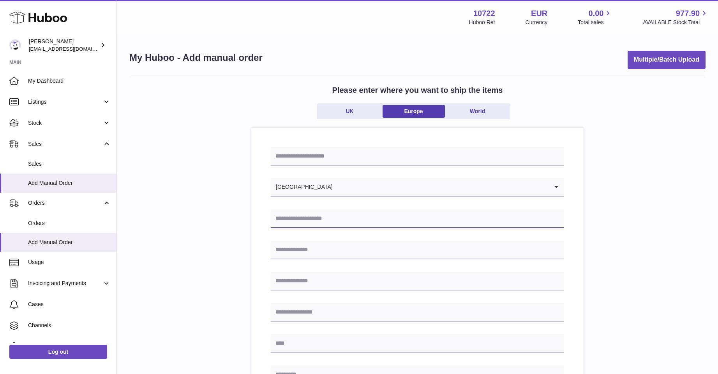
click at [304, 219] on input "text" at bounding box center [418, 218] width 294 height 19
type input "**********"
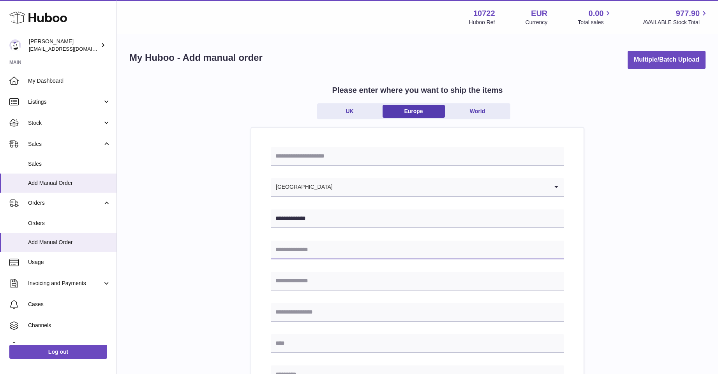
click at [299, 252] on input "text" at bounding box center [418, 250] width 294 height 19
type input "**********"
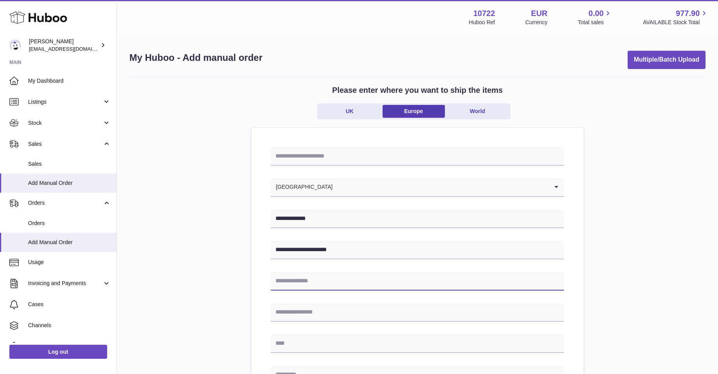
click at [301, 283] on input "text" at bounding box center [418, 281] width 294 height 19
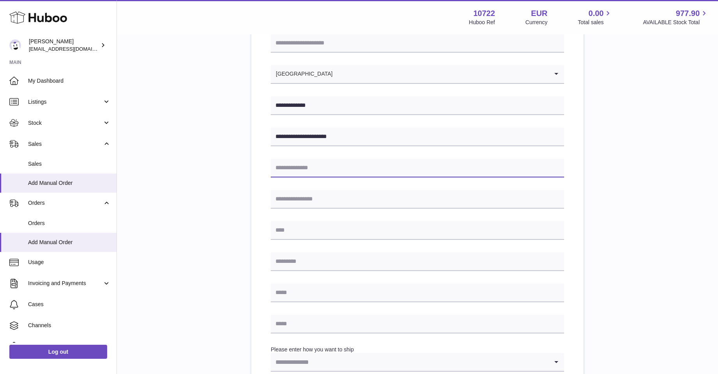
scroll to position [117, 0]
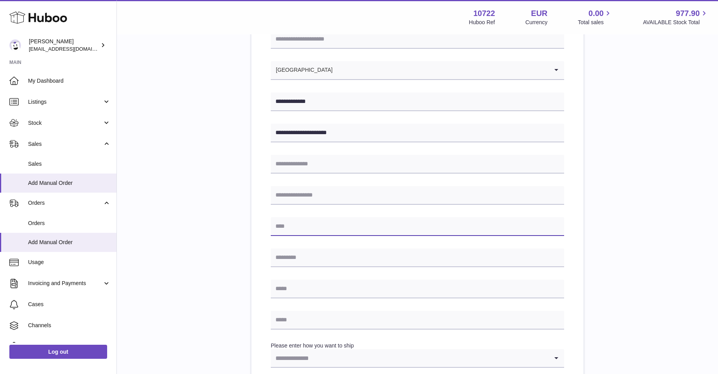
click at [288, 227] on input "text" at bounding box center [418, 226] width 294 height 19
type input "**********"
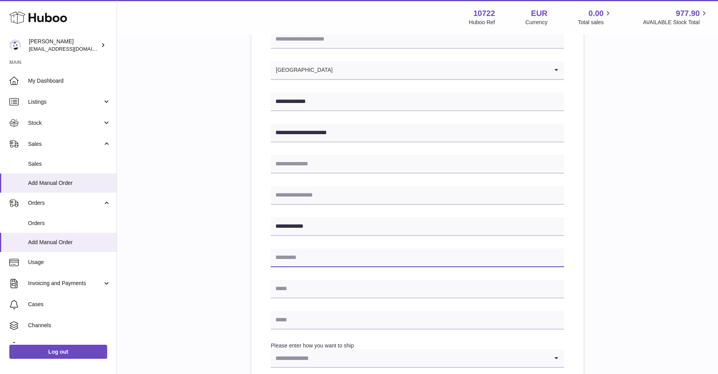
click at [293, 256] on input "text" at bounding box center [418, 257] width 294 height 19
type input "*******"
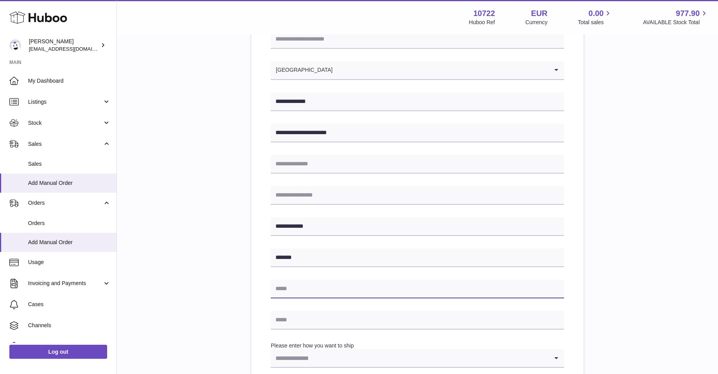
click at [277, 291] on input "text" at bounding box center [418, 288] width 294 height 19
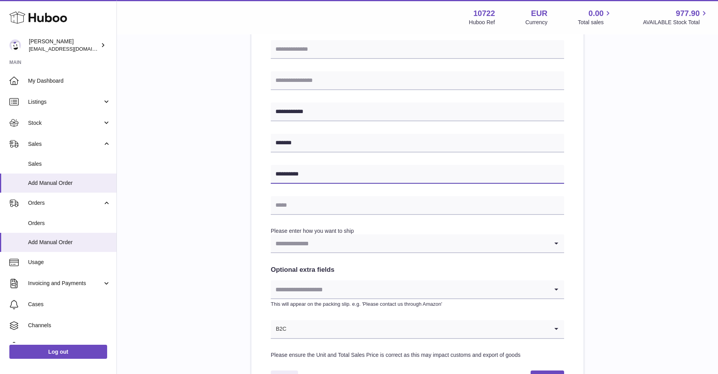
scroll to position [234, 0]
type input "**********"
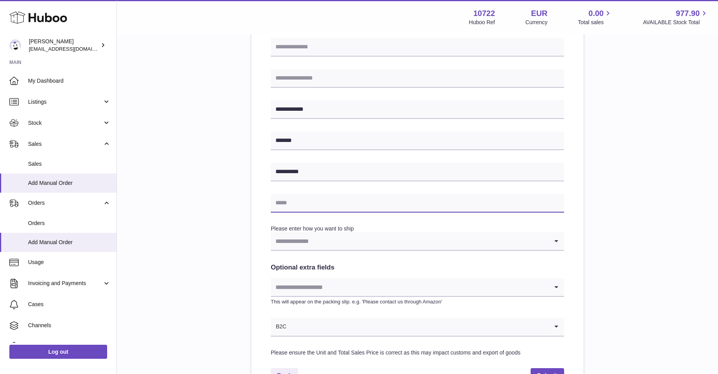
click at [291, 201] on input "text" at bounding box center [418, 203] width 294 height 19
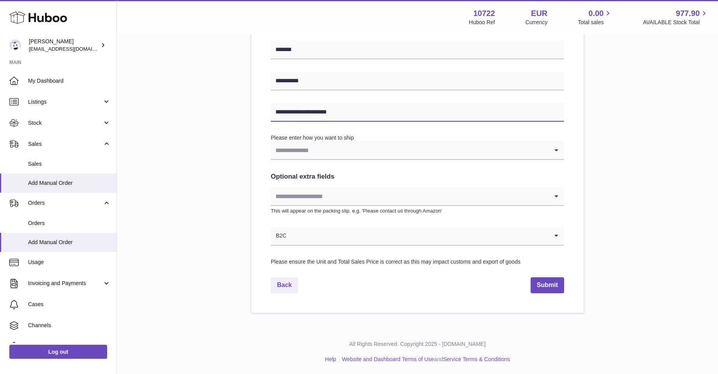
scroll to position [325, 0]
type input "**********"
click at [553, 150] on icon "Search for option" at bounding box center [557, 150] width 16 height 18
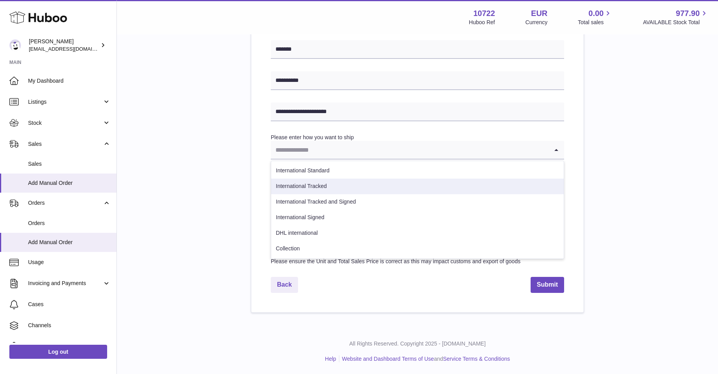
click at [409, 187] on li "International Tracked" at bounding box center [417, 187] width 293 height 16
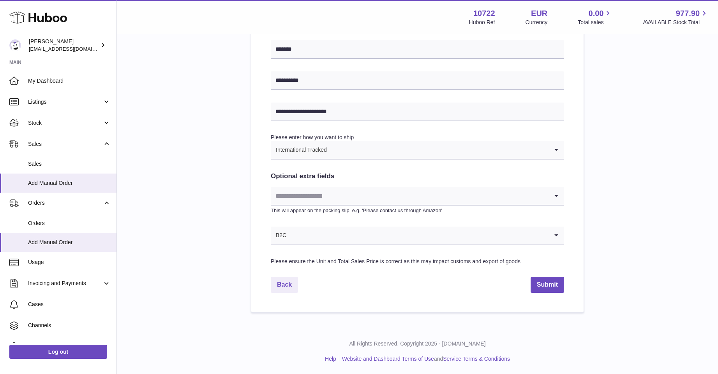
click at [558, 194] on icon "Search for option" at bounding box center [557, 196] width 16 height 18
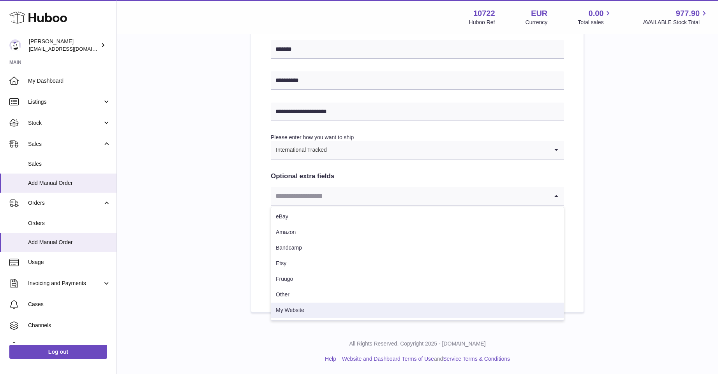
click at [304, 309] on li "My Website" at bounding box center [417, 310] width 293 height 16
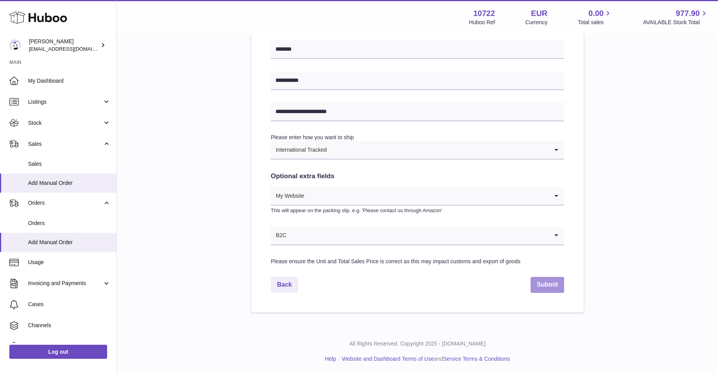
click at [542, 282] on button "Submit" at bounding box center [548, 285] width 34 height 16
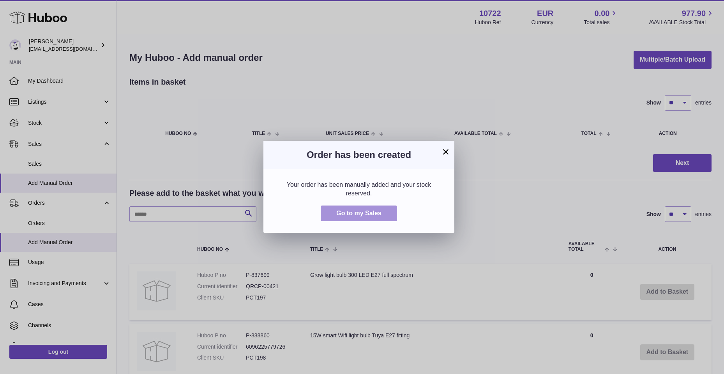
click at [375, 212] on span "Go to my Sales" at bounding box center [358, 213] width 45 height 7
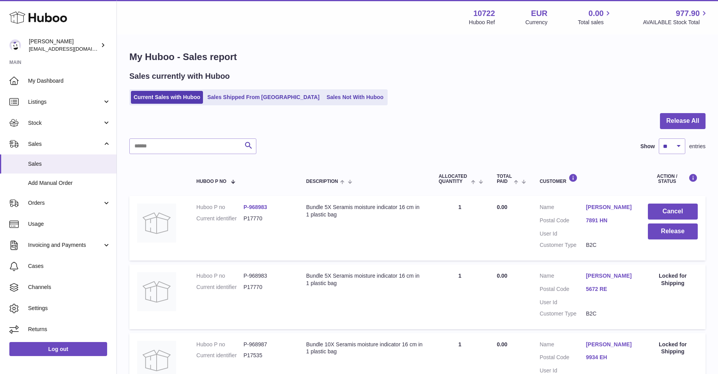
click at [605, 206] on link "[PERSON_NAME]" at bounding box center [609, 206] width 46 height 7
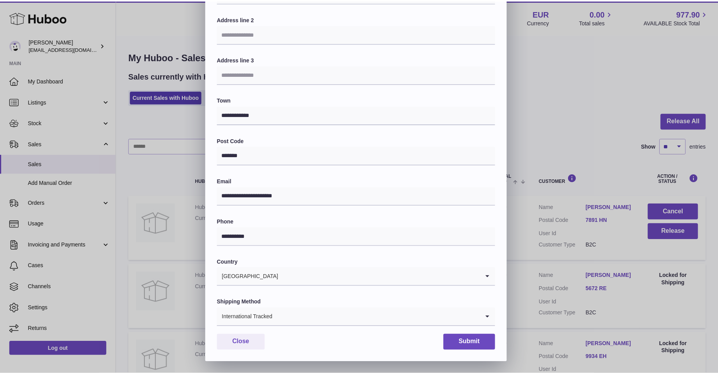
scroll to position [117, 0]
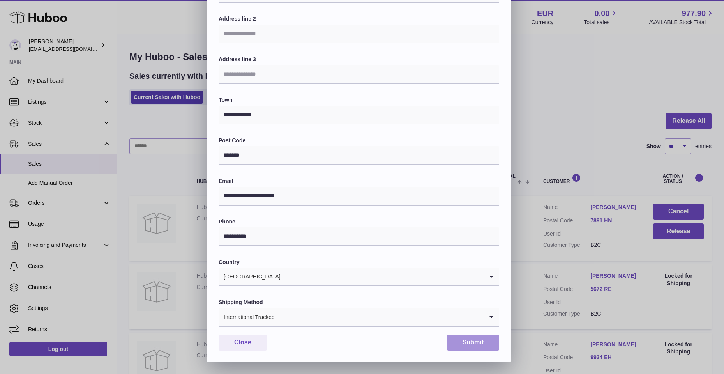
click at [471, 340] on button "Submit" at bounding box center [473, 342] width 52 height 16
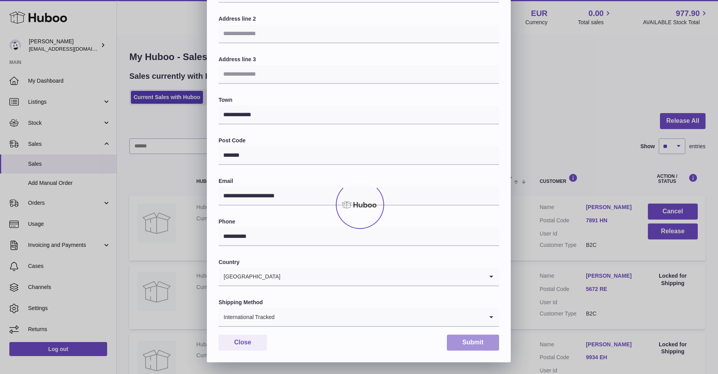
scroll to position [0, 0]
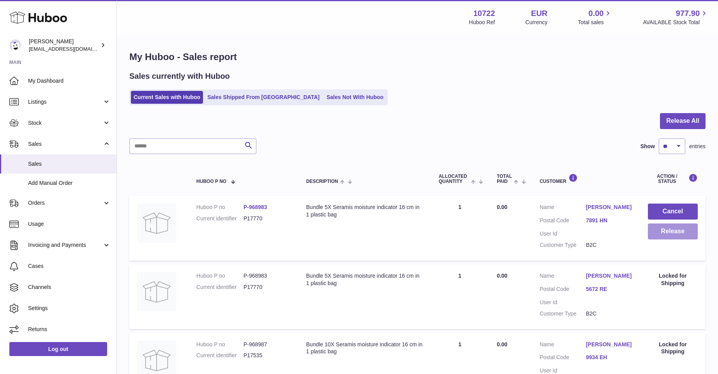
click at [673, 231] on button "Release" at bounding box center [673, 231] width 50 height 16
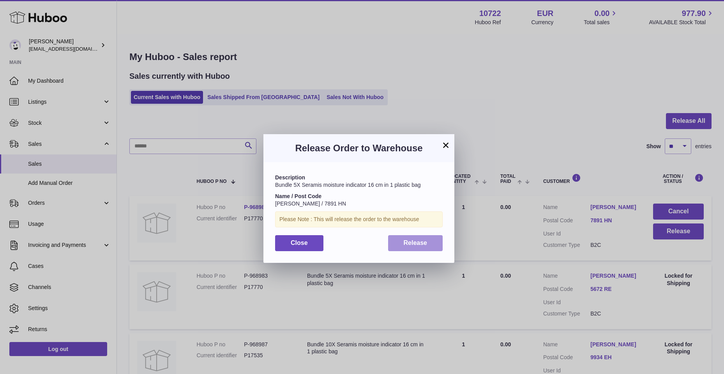
click at [409, 241] on span "Release" at bounding box center [416, 242] width 24 height 7
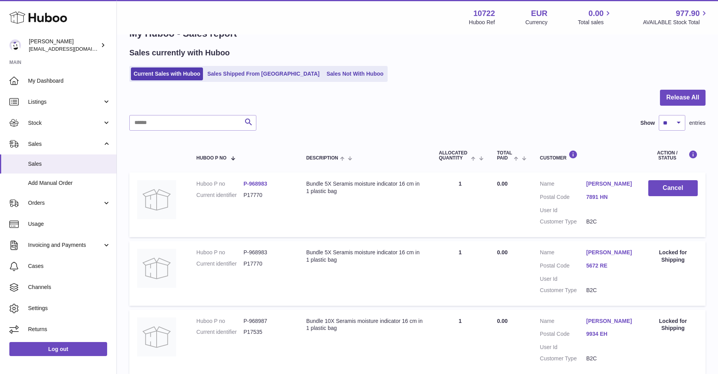
scroll to position [18, 0]
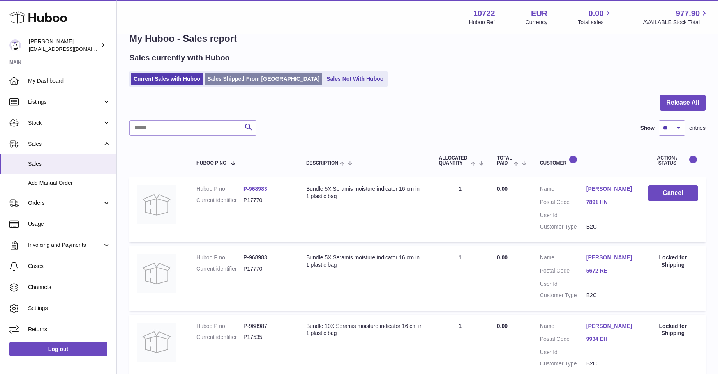
click at [233, 76] on link "Sales Shipped From [GEOGRAPHIC_DATA]" at bounding box center [264, 79] width 118 height 13
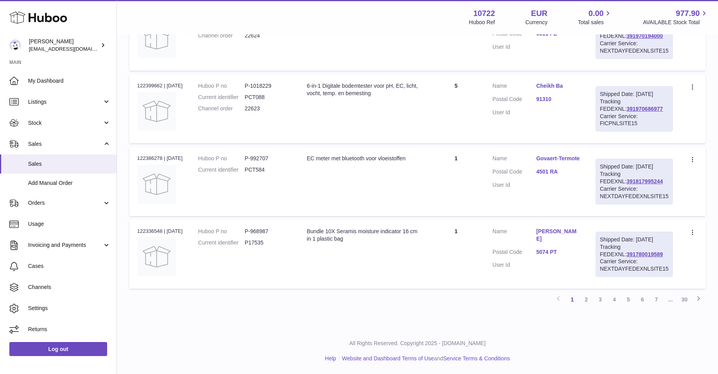
scroll to position [678, 0]
click at [587, 299] on link "2" at bounding box center [587, 299] width 14 height 14
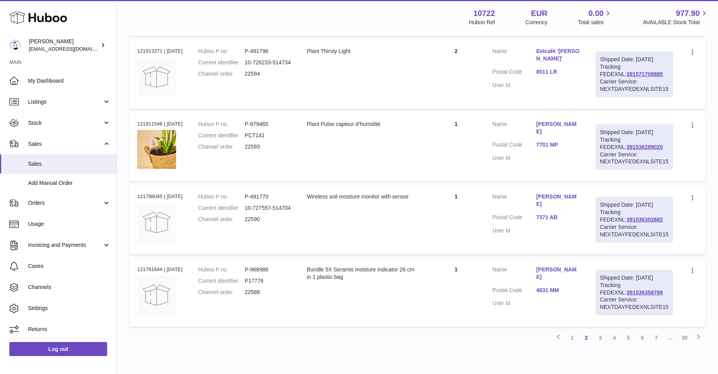
scroll to position [620, 0]
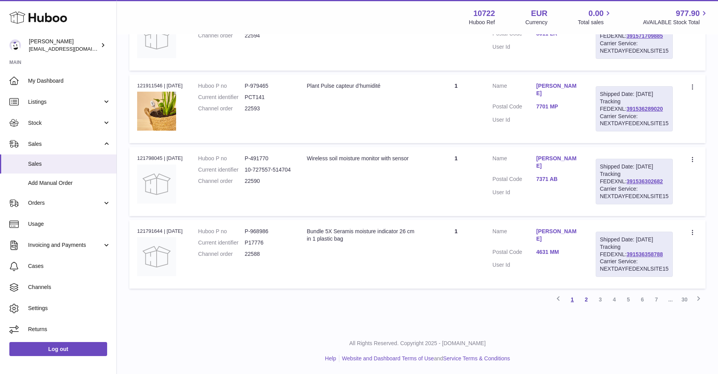
click at [572, 306] on link "1" at bounding box center [573, 299] width 14 height 14
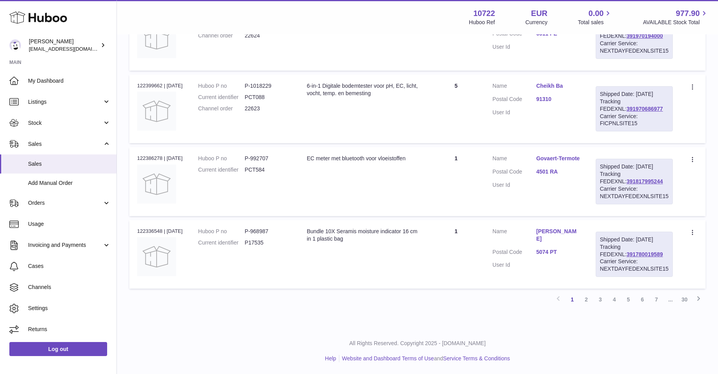
scroll to position [678, 0]
click at [585, 296] on link "2" at bounding box center [587, 299] width 14 height 14
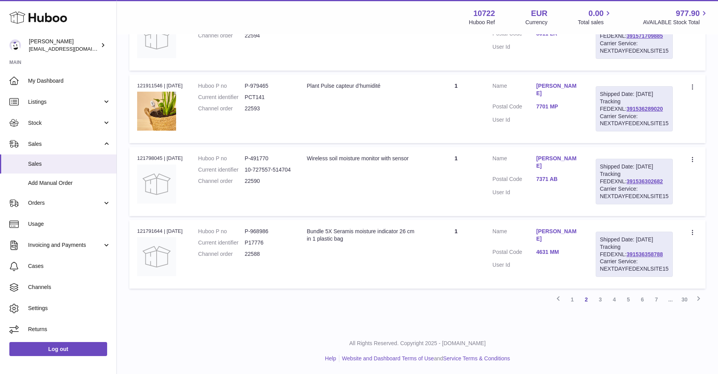
scroll to position [649, 0]
drag, startPoint x: 532, startPoint y: 172, endPoint x: 438, endPoint y: 256, distance: 125.9
click at [438, 256] on td "Quantity 1" at bounding box center [456, 254] width 57 height 69
click at [573, 299] on link "1" at bounding box center [573, 299] width 14 height 14
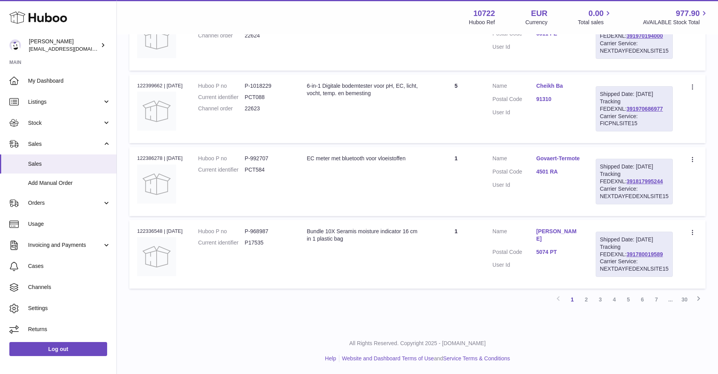
scroll to position [678, 0]
click at [587, 299] on link "2" at bounding box center [587, 299] width 14 height 14
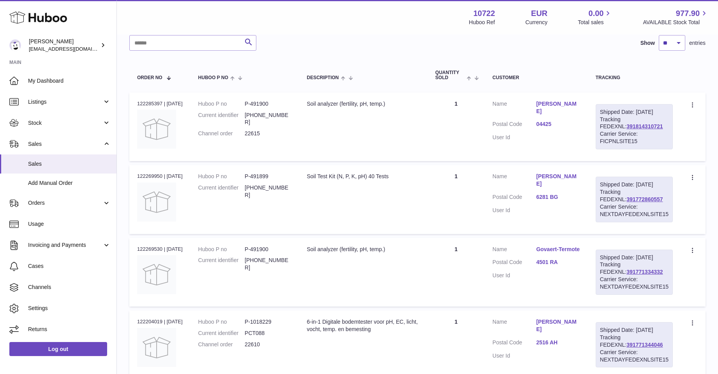
scroll to position [113, 0]
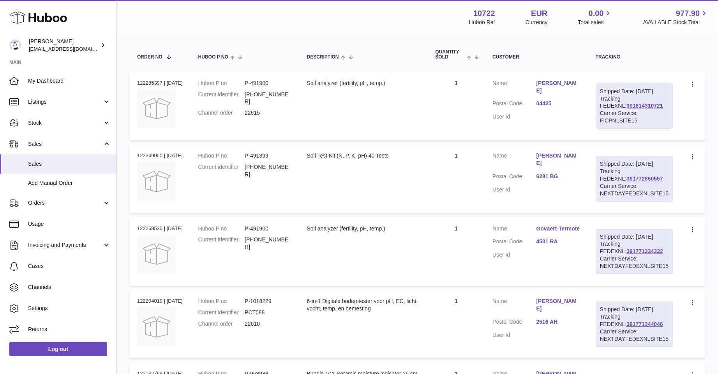
click at [553, 226] on link "Govaert-Termote" at bounding box center [558, 228] width 44 height 7
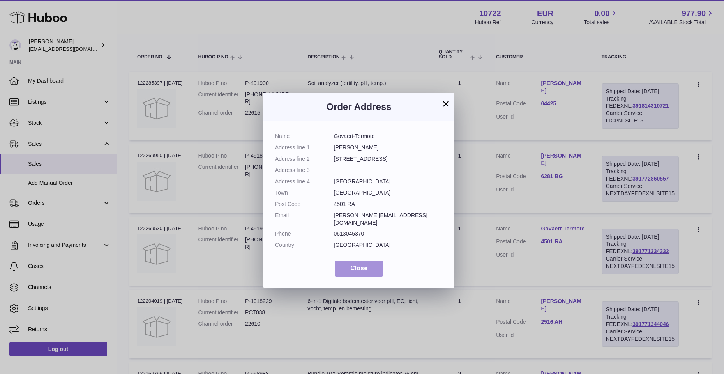
click at [373, 264] on button "Close" at bounding box center [359, 268] width 48 height 16
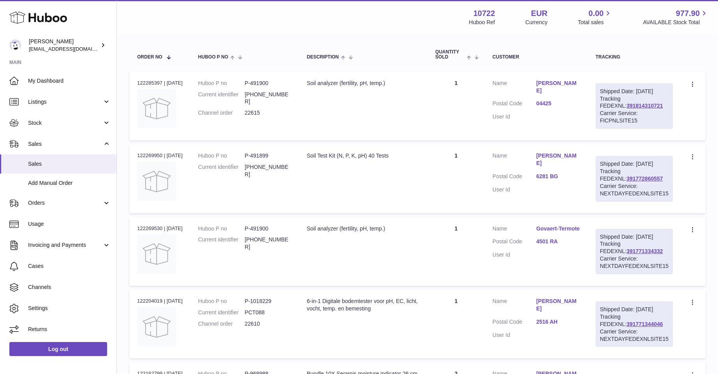
click at [548, 155] on link "[PERSON_NAME]" at bounding box center [558, 159] width 44 height 15
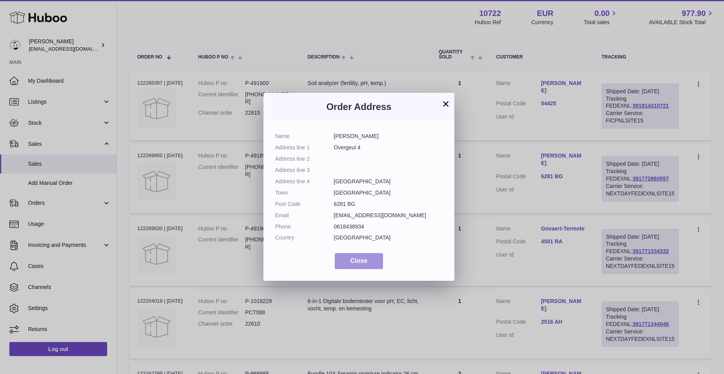
click at [367, 256] on button "Close" at bounding box center [359, 261] width 48 height 16
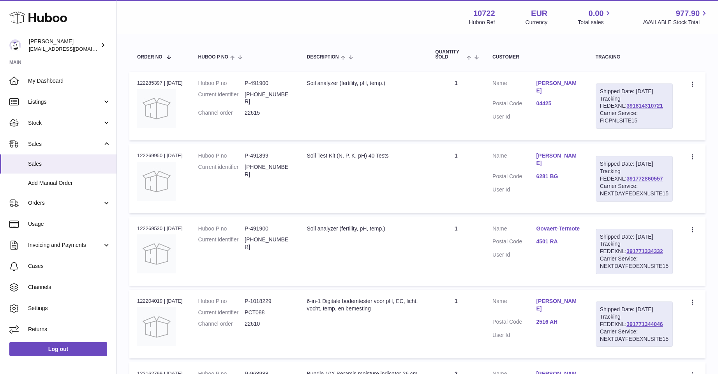
click at [543, 83] on link "[PERSON_NAME]" at bounding box center [558, 87] width 44 height 15
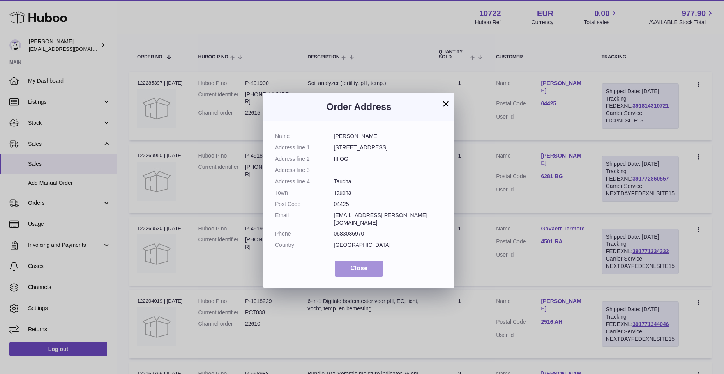
click at [361, 265] on span "Close" at bounding box center [358, 268] width 17 height 7
